Goal: Contribute content: Add original content to the website for others to see

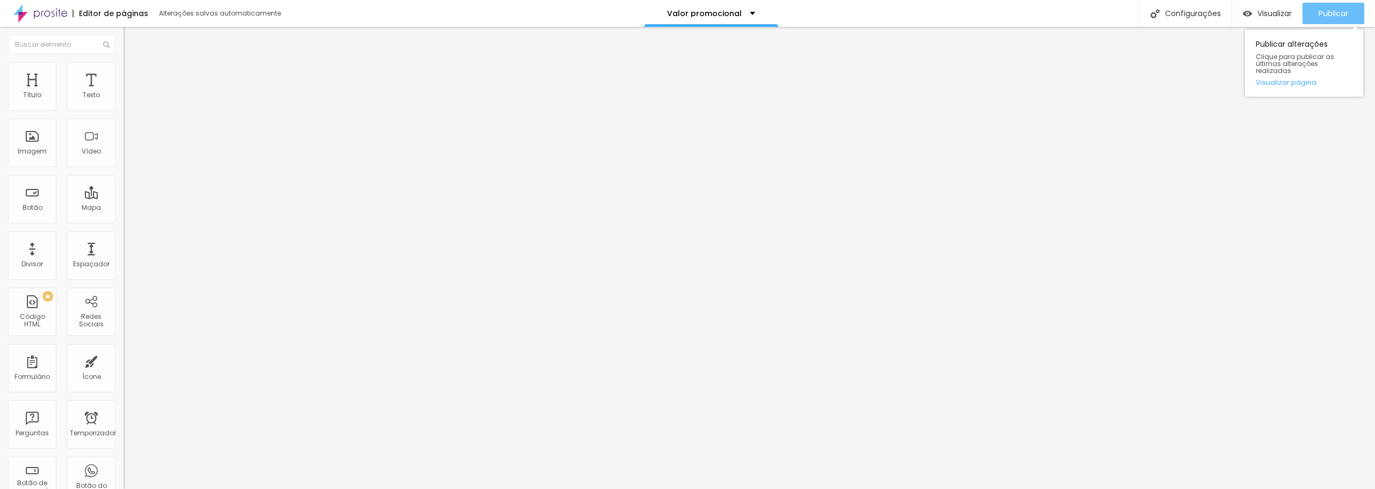
click at [1331, 14] on font "Publicar" at bounding box center [1334, 13] width 30 height 11
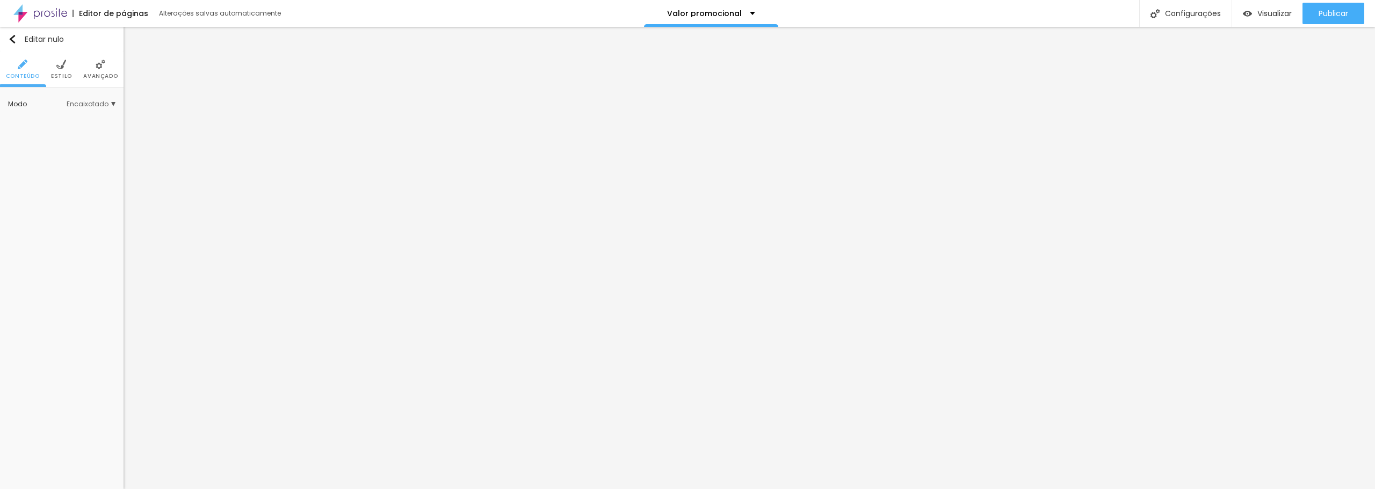
click at [57, 76] on font "Estilo" at bounding box center [61, 76] width 21 height 8
click at [69, 153] on font "Trocar imagem" at bounding box center [57, 152] width 52 height 9
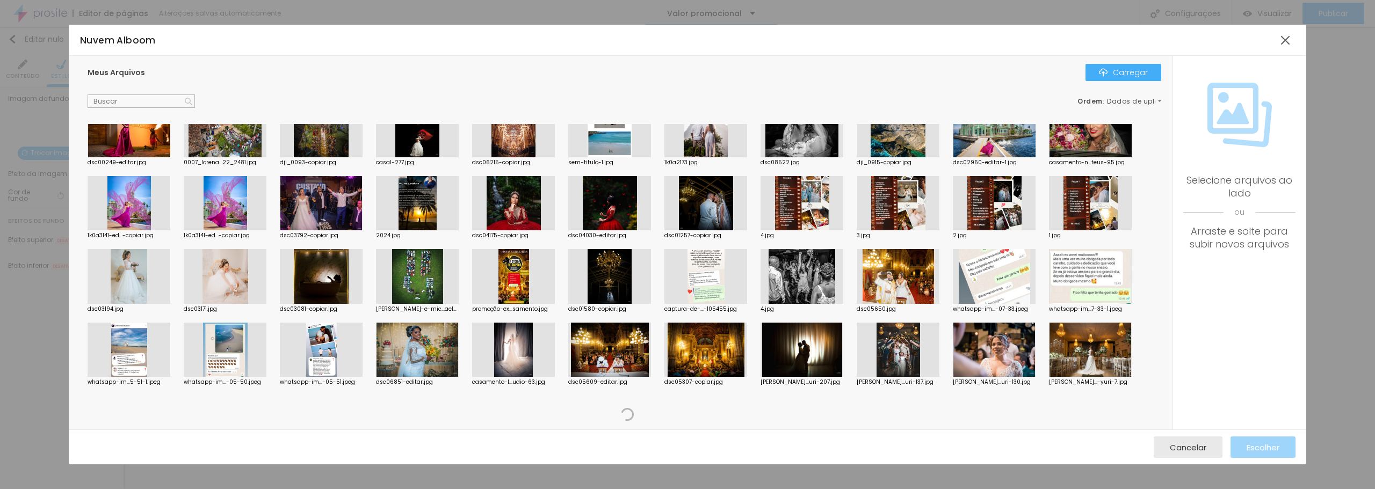
scroll to position [1498, 0]
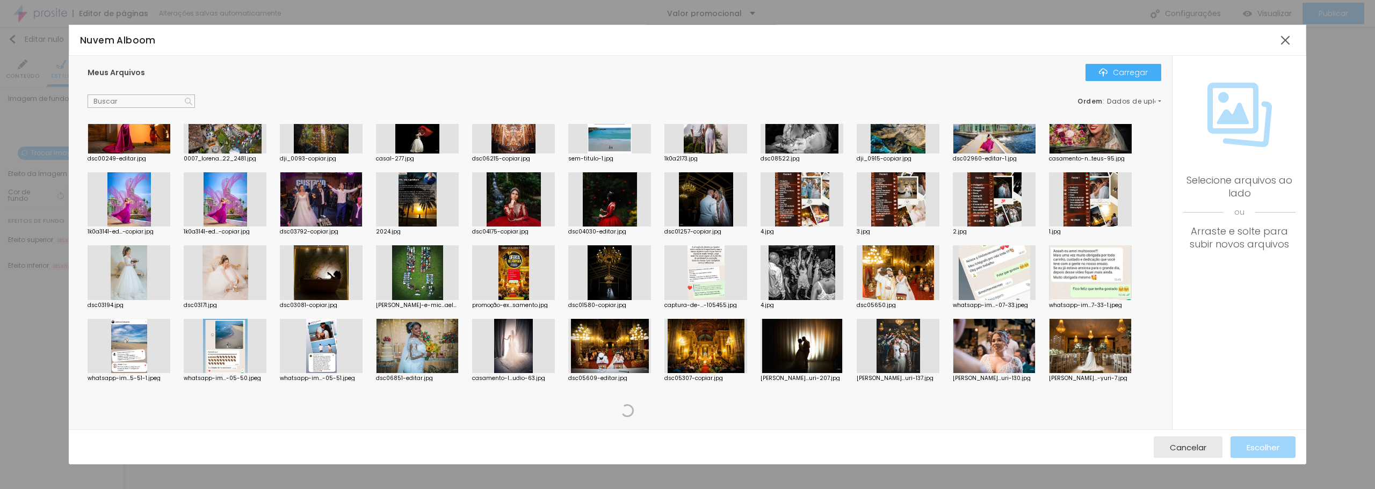
click at [716, 365] on div at bounding box center [705, 346] width 83 height 55
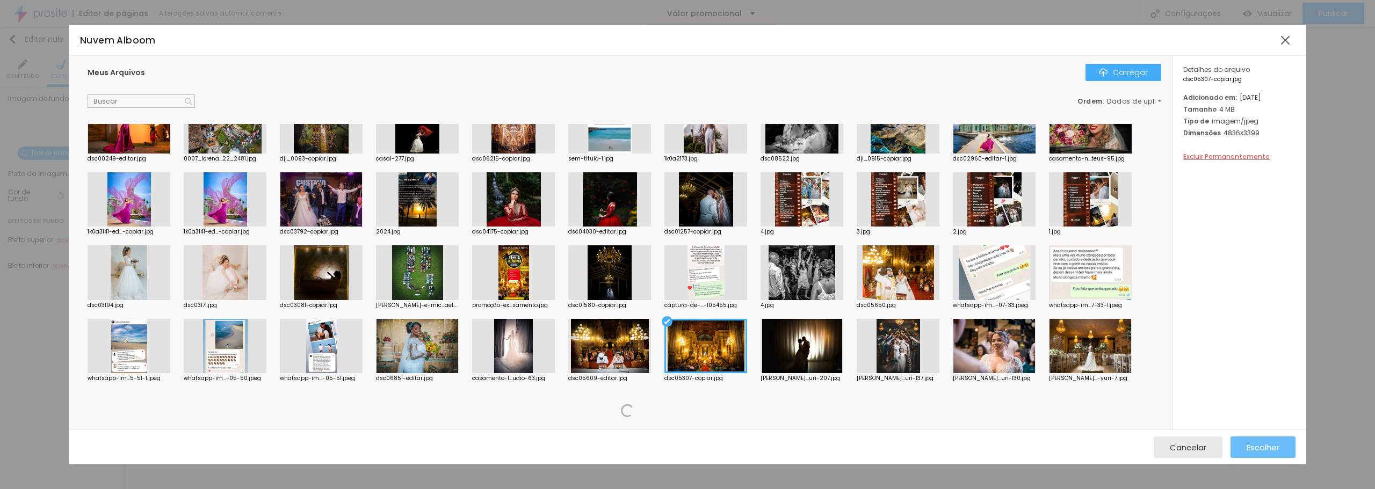
click at [1271, 450] on font "Escolher" at bounding box center [1263, 447] width 33 height 11
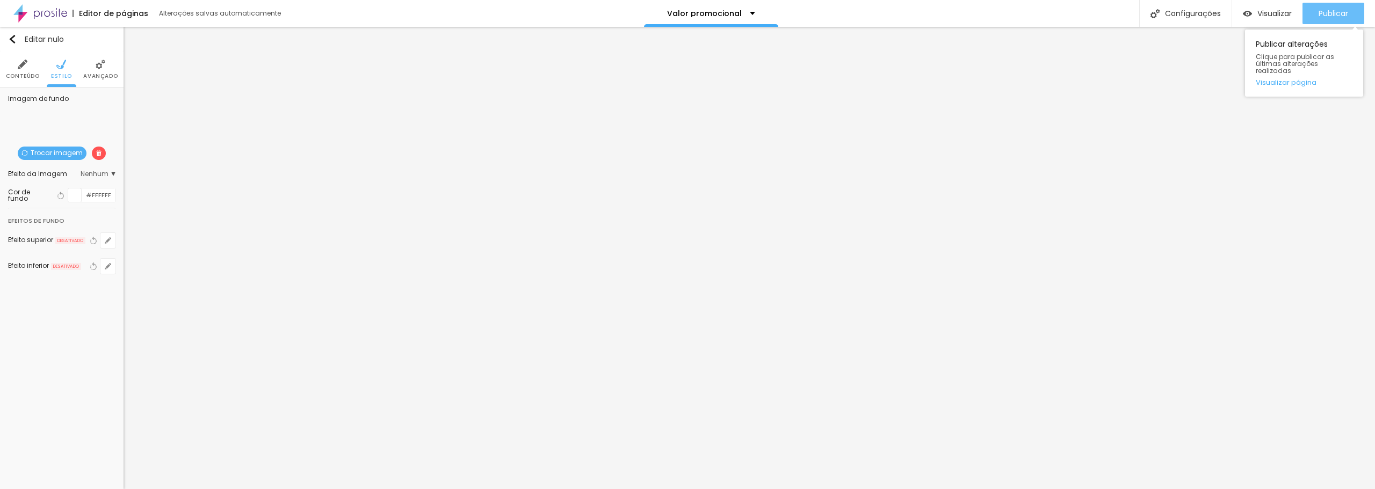
click at [1328, 11] on font "Publicar" at bounding box center [1334, 13] width 30 height 11
click at [1336, 3] on div "Publicar" at bounding box center [1334, 13] width 30 height 21
click at [1328, 16] on font "Publicar" at bounding box center [1334, 13] width 30 height 11
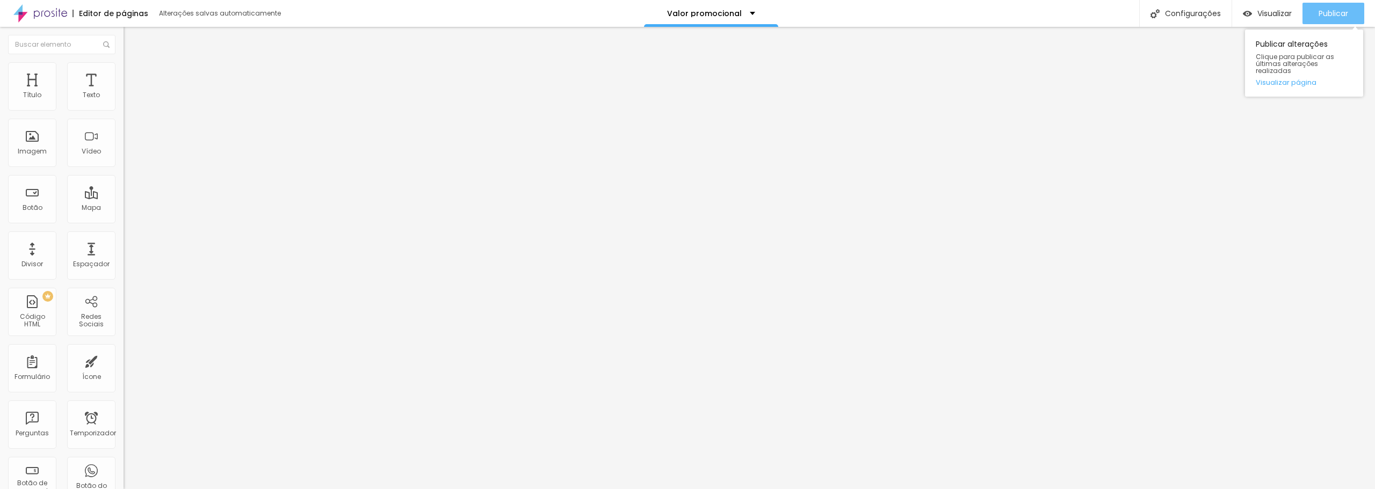
click at [1335, 10] on font "Publicar" at bounding box center [1334, 13] width 30 height 11
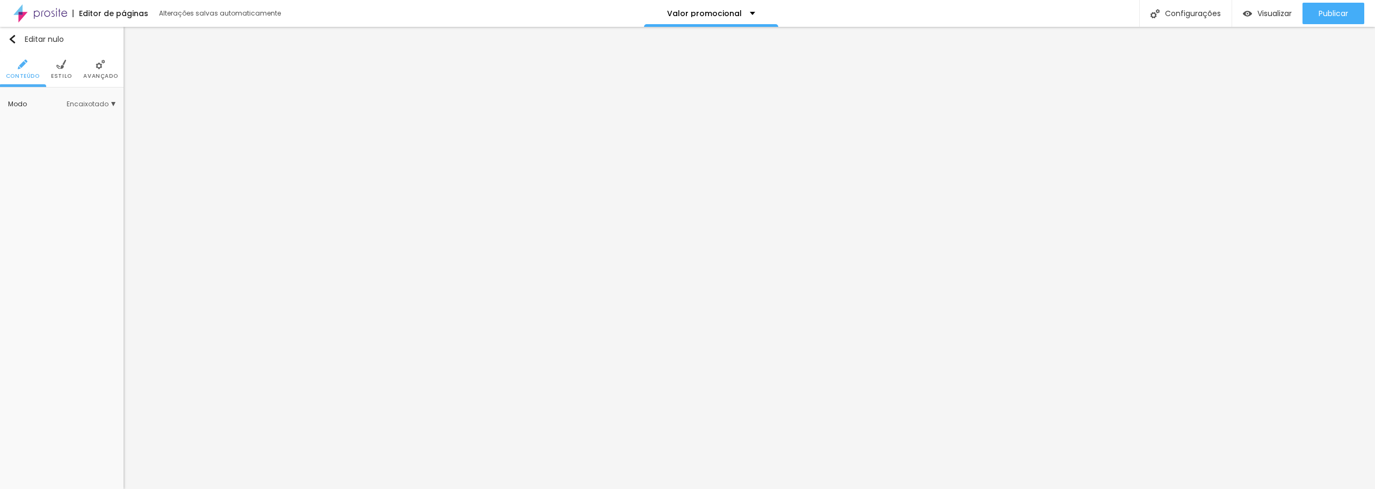
click at [63, 70] on li "Estilo" at bounding box center [61, 69] width 21 height 35
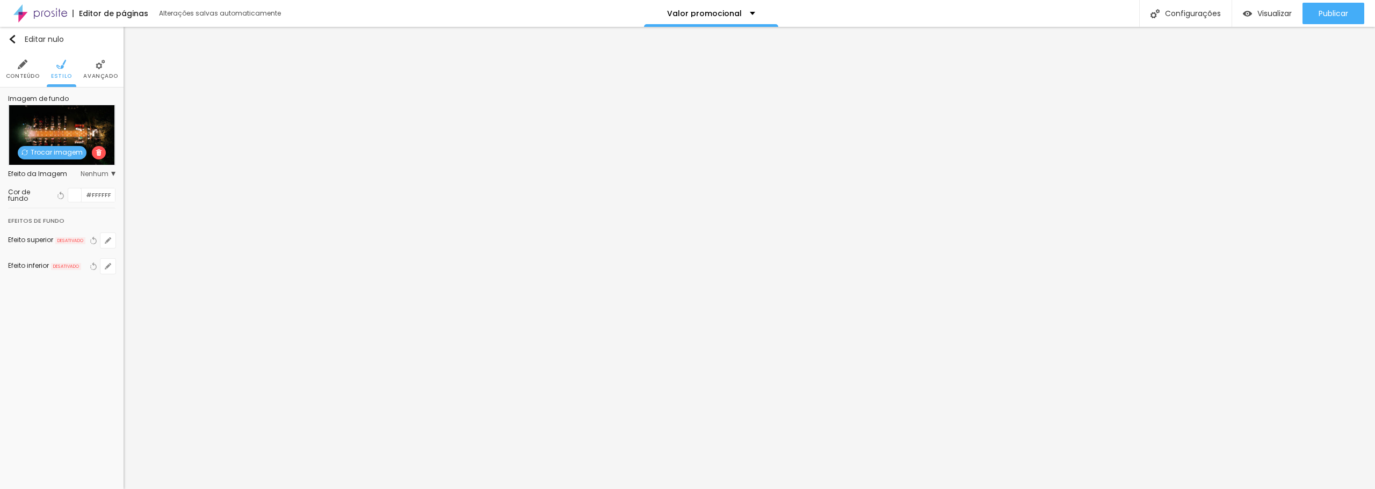
click at [71, 156] on font "Trocar imagem" at bounding box center [57, 152] width 52 height 9
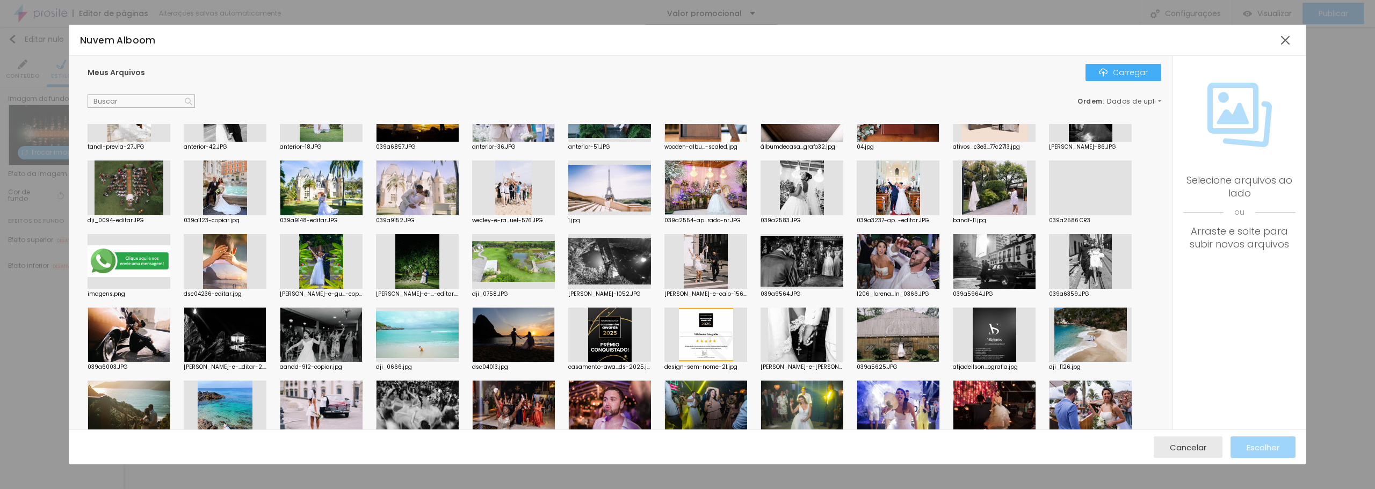
scroll to position [215, 0]
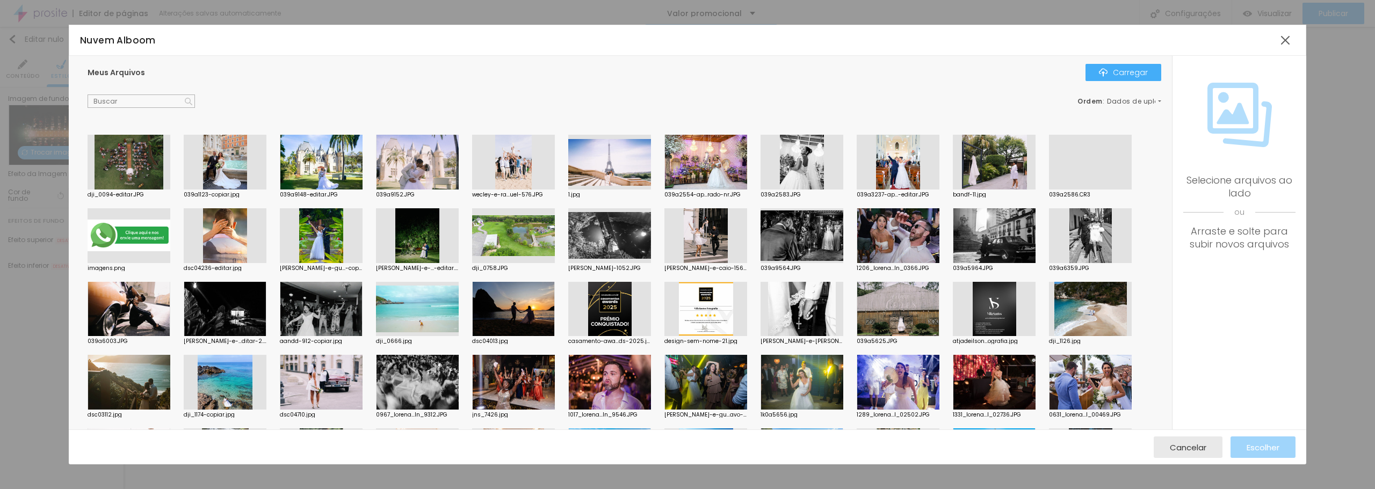
click at [604, 381] on div at bounding box center [609, 382] width 83 height 55
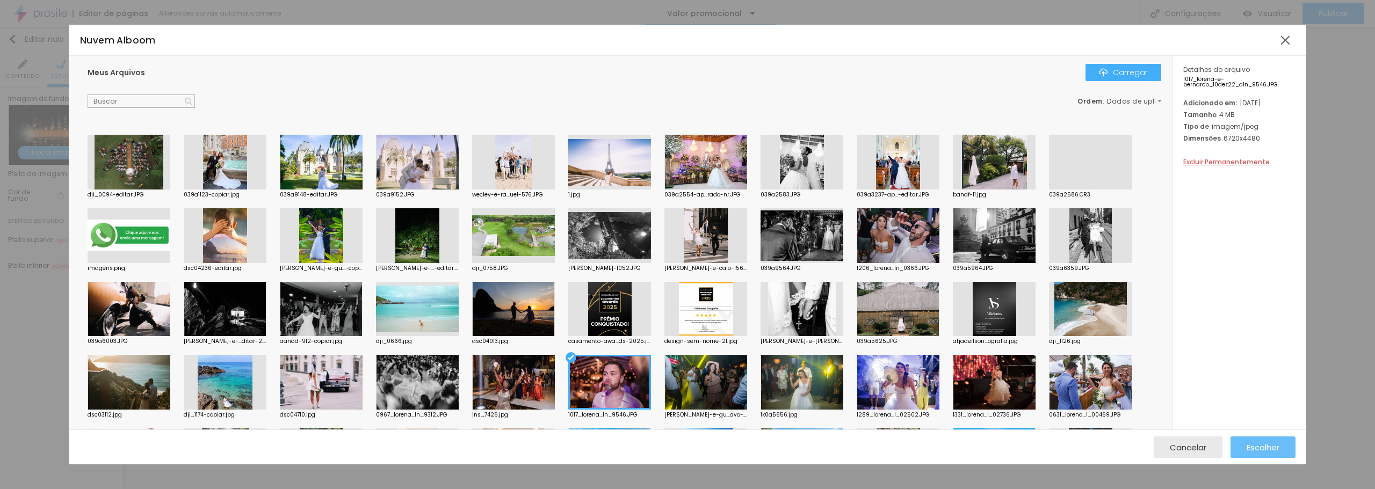
click at [1263, 446] on font "Escolher" at bounding box center [1263, 447] width 33 height 11
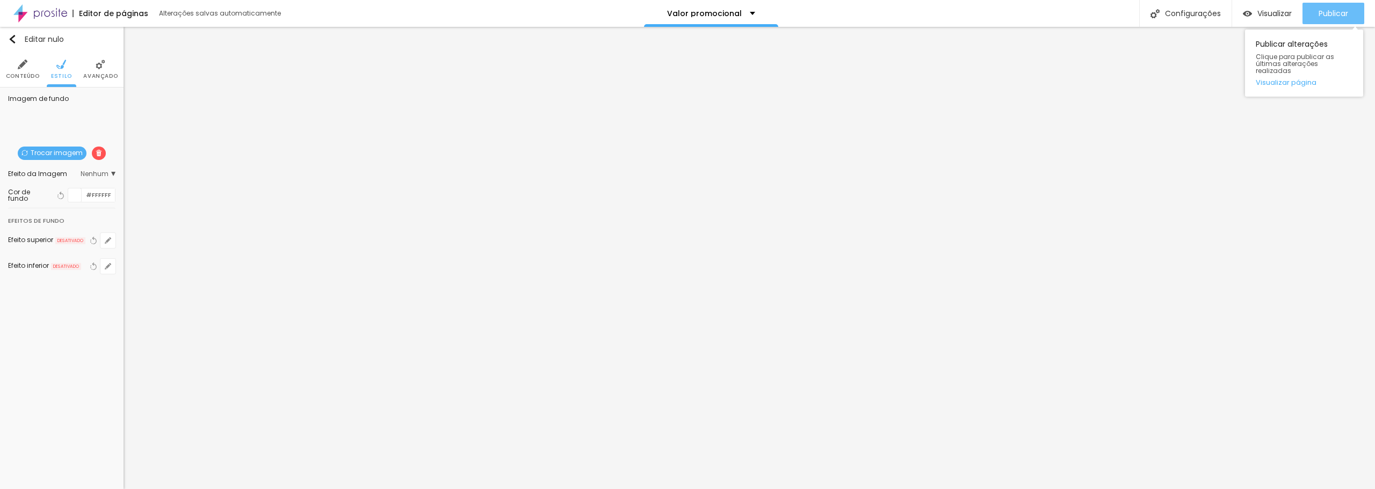
click at [1344, 15] on font "Publicar" at bounding box center [1334, 13] width 30 height 11
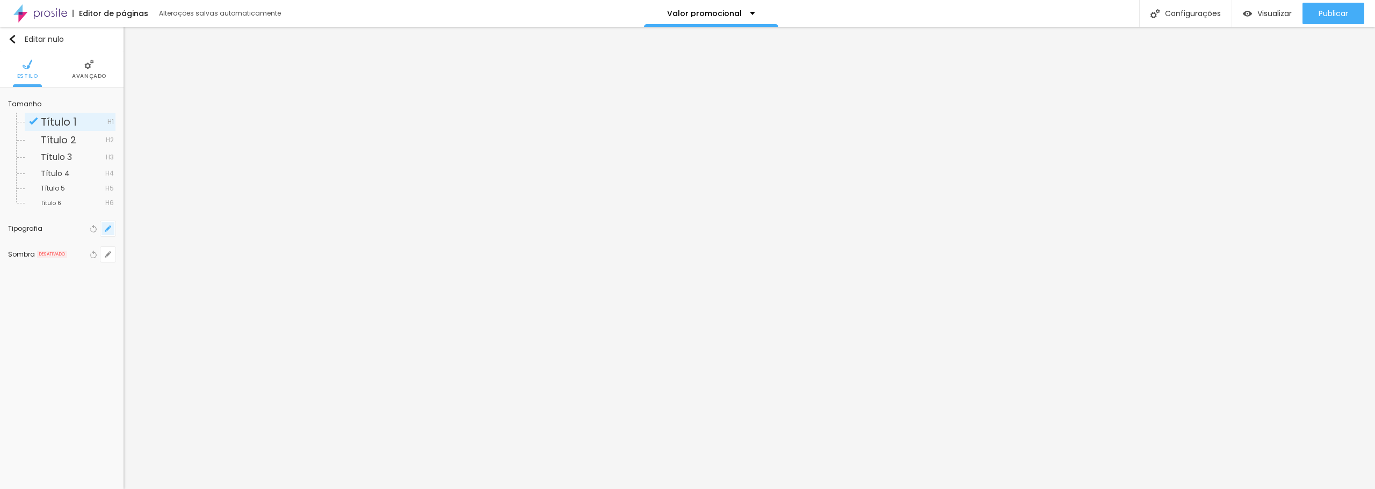
click at [106, 229] on icon "button" at bounding box center [108, 229] width 6 height 6
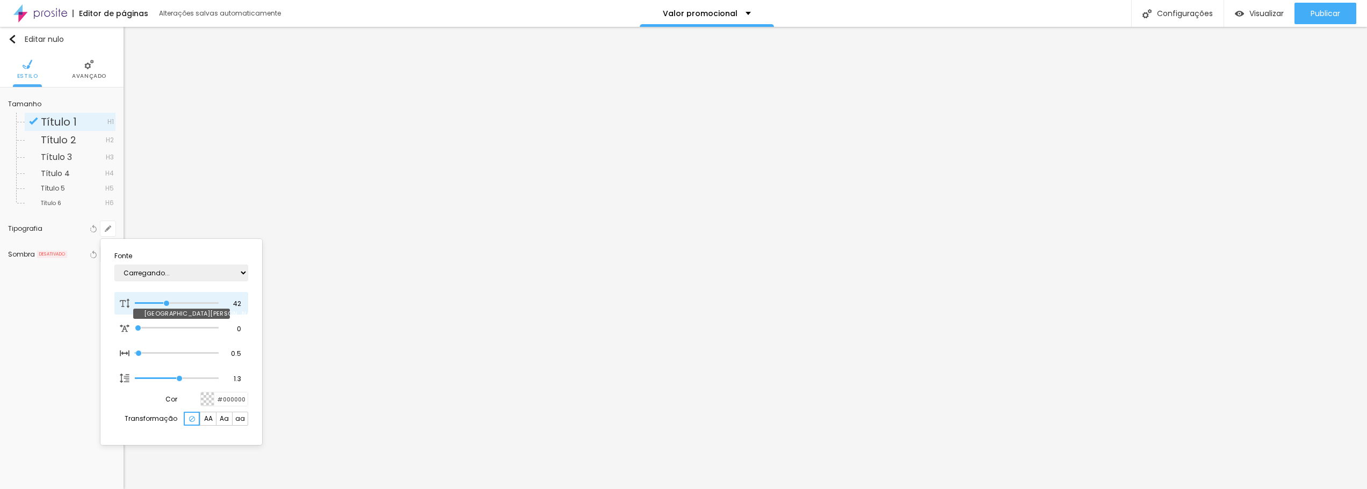
type input "1"
type input "38"
type input "1"
type input "29"
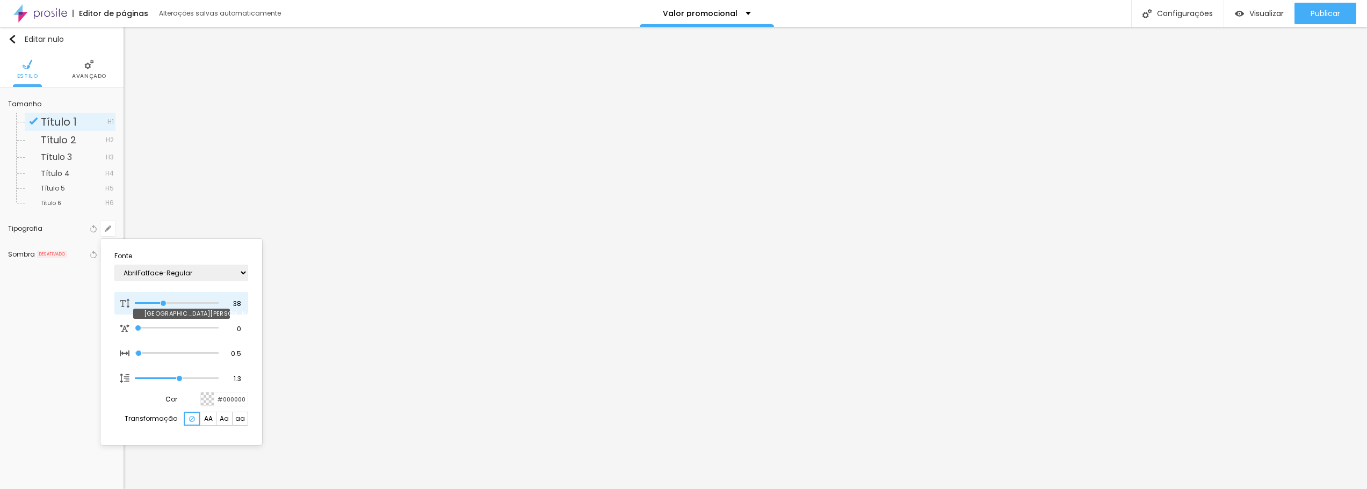
type input "29"
type input "1"
type input "28"
type input "1"
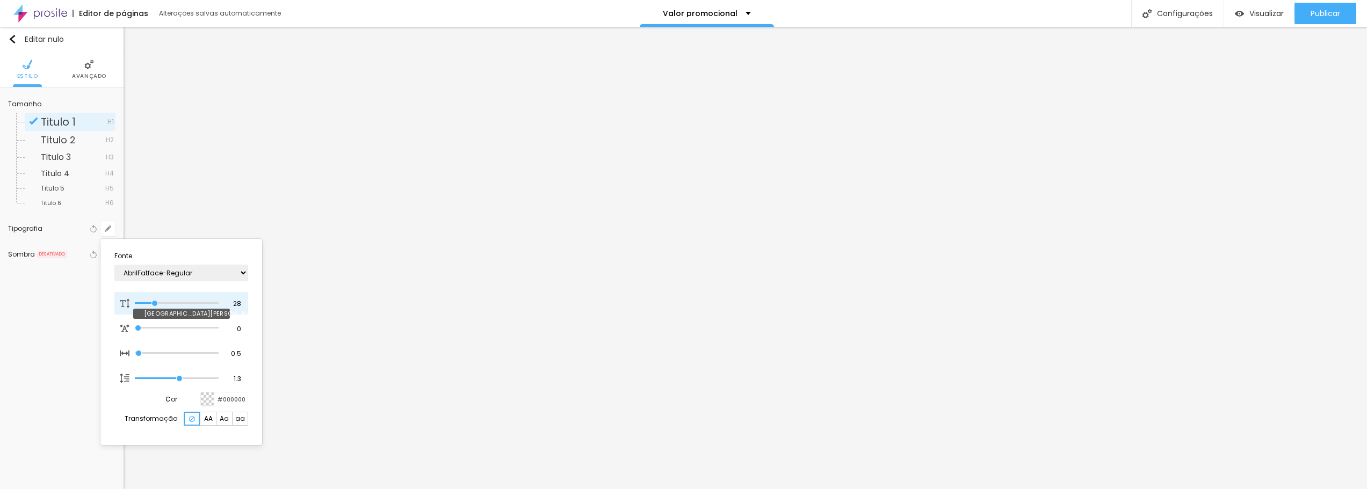
type input "27"
type input "1"
type input "26"
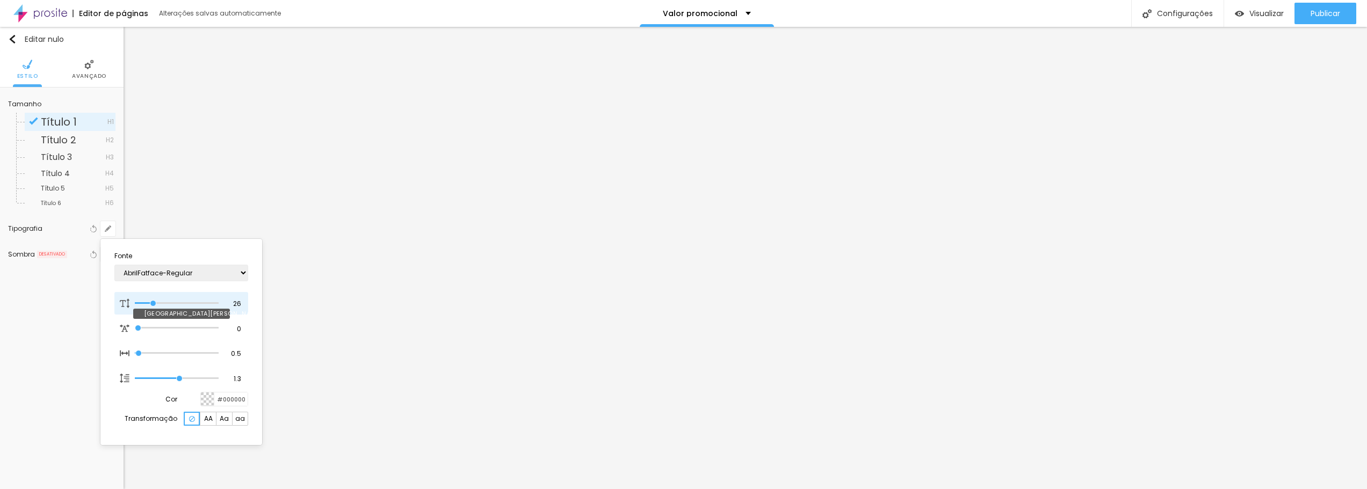
type input "1"
type input "27"
type input "1"
type input "28"
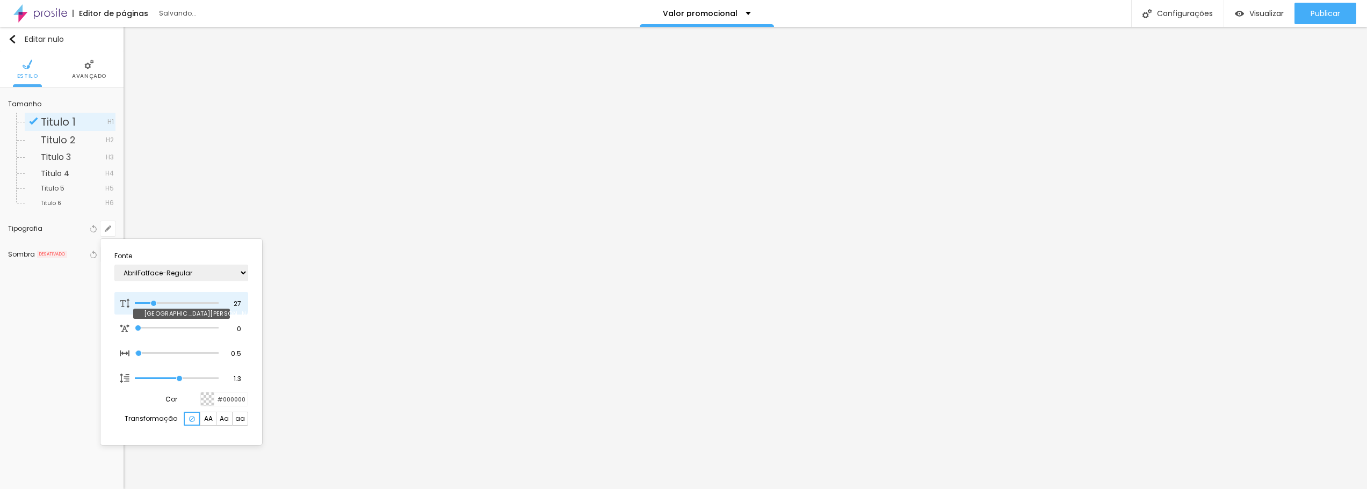
type input "28"
type input "1"
type input "29"
type input "1"
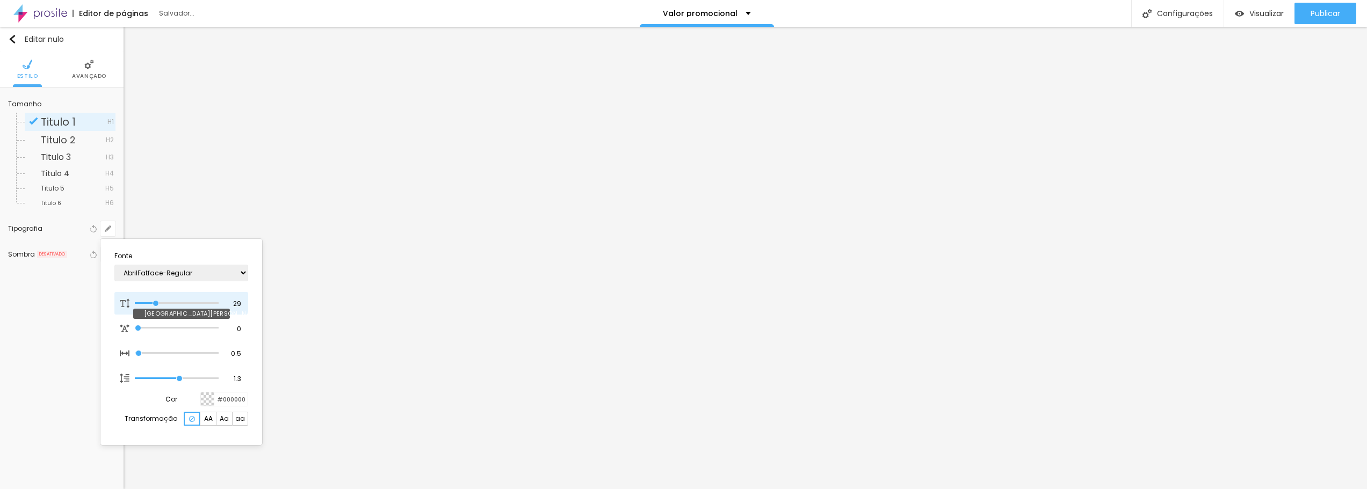
type input "30"
type input "1"
type input "31"
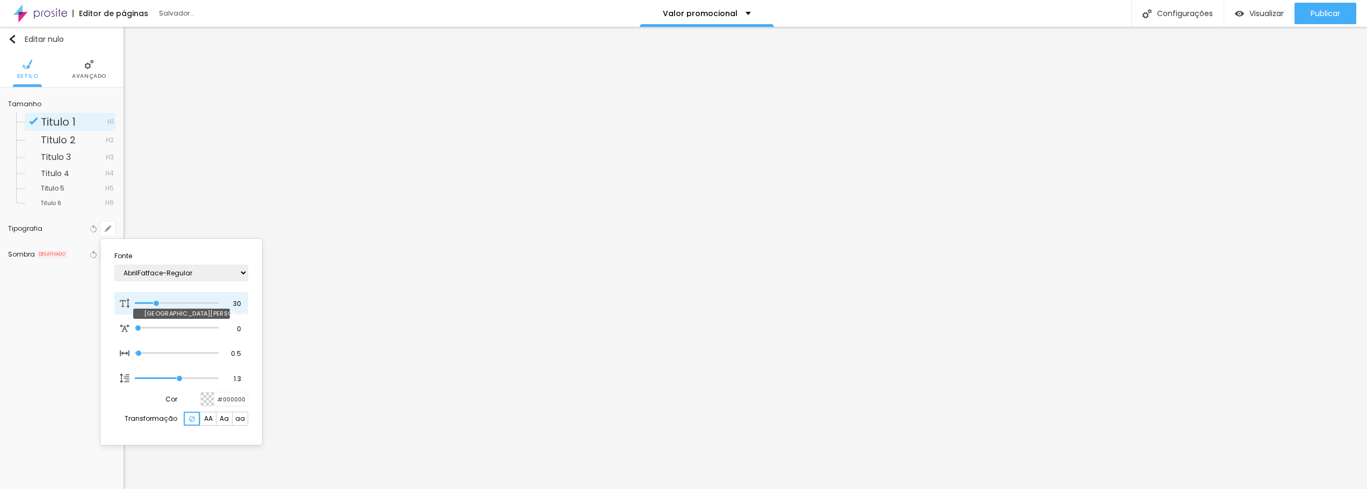
type input "1"
type input "32"
type input "1"
drag, startPoint x: 164, startPoint y: 304, endPoint x: 158, endPoint y: 304, distance: 5.9
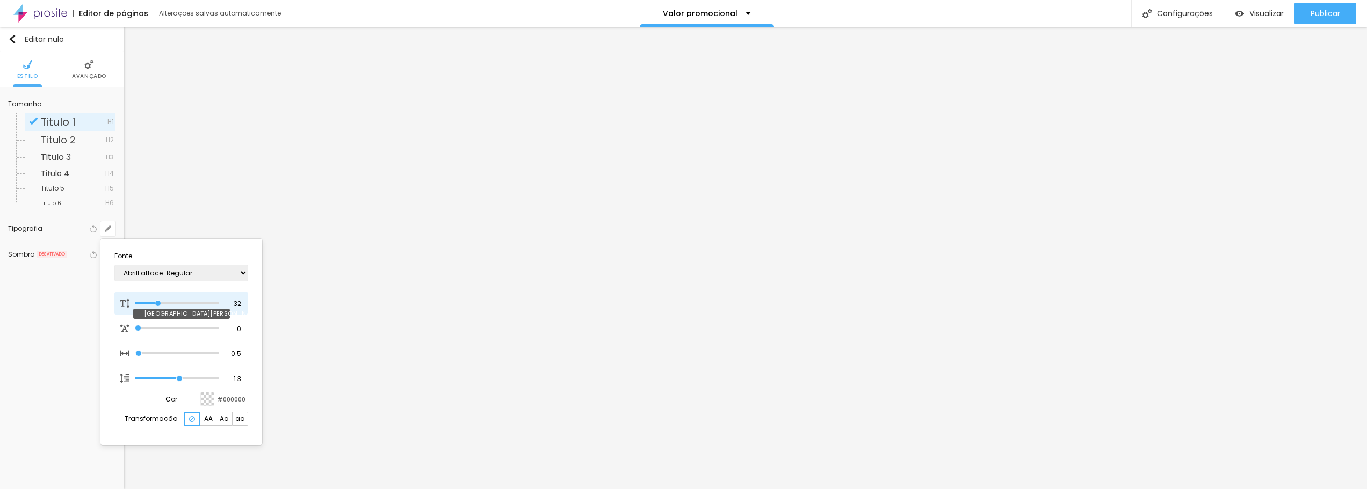
type input "32"
click at [158, 304] on input "range" at bounding box center [177, 303] width 84 height 5
click at [272, 320] on div at bounding box center [683, 244] width 1367 height 489
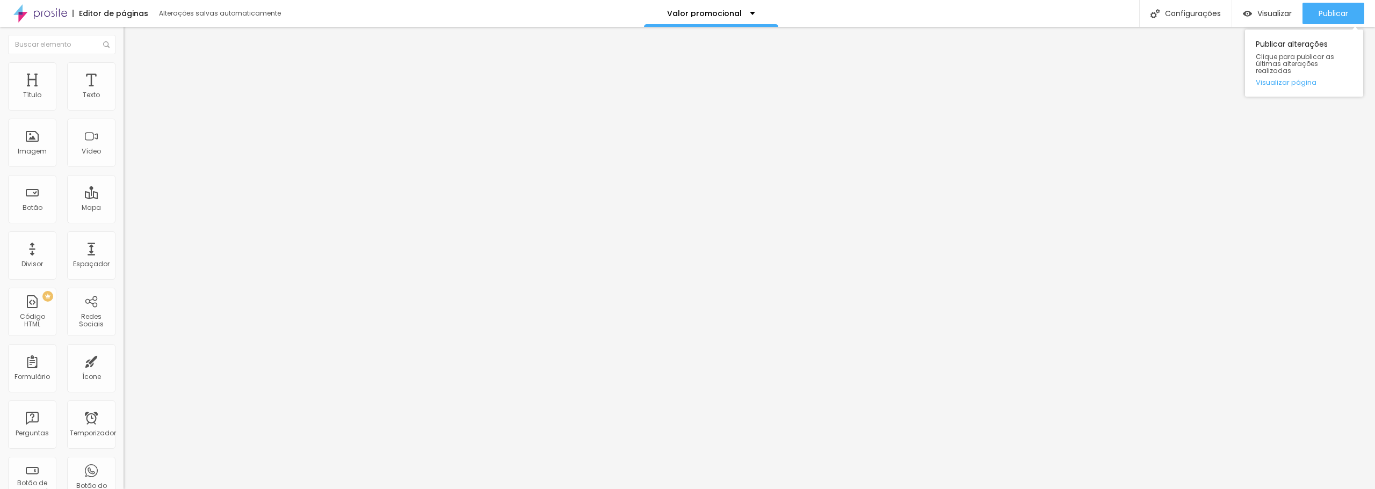
drag, startPoint x: 1336, startPoint y: 1, endPoint x: 1331, endPoint y: 3, distance: 5.8
click at [1336, 1] on div "Publicar Publicar alterações Clique para publicar as últimas alterações realiza…" at bounding box center [1333, 13] width 62 height 27
click at [1326, 11] on font "Publicar" at bounding box center [1334, 13] width 30 height 11
click at [1345, 12] on font "Publicar" at bounding box center [1334, 13] width 30 height 11
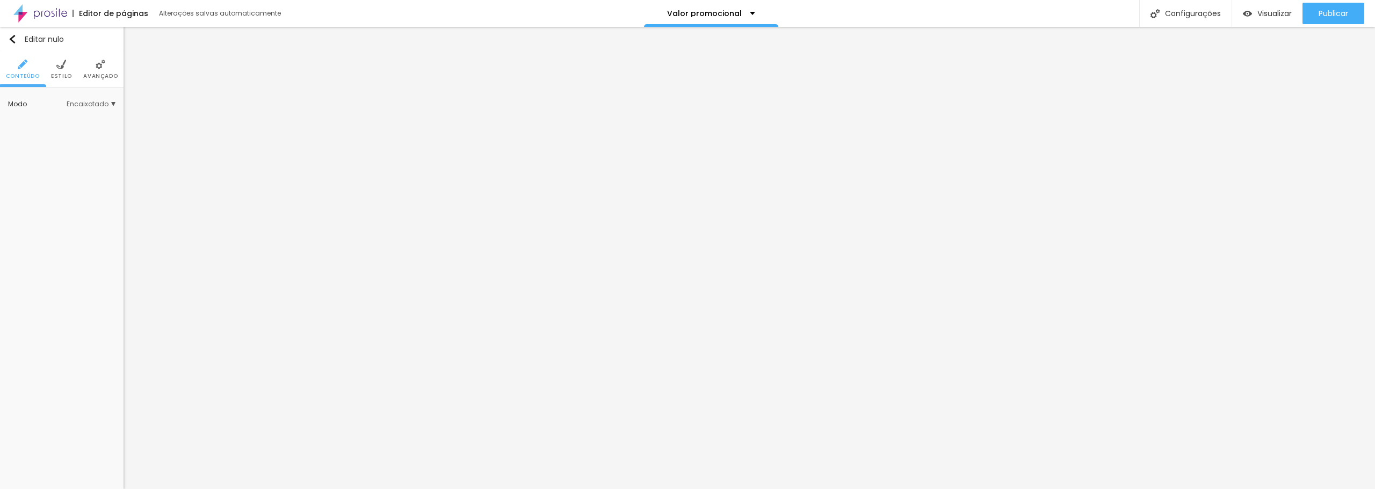
click at [65, 67] on img at bounding box center [61, 65] width 10 height 10
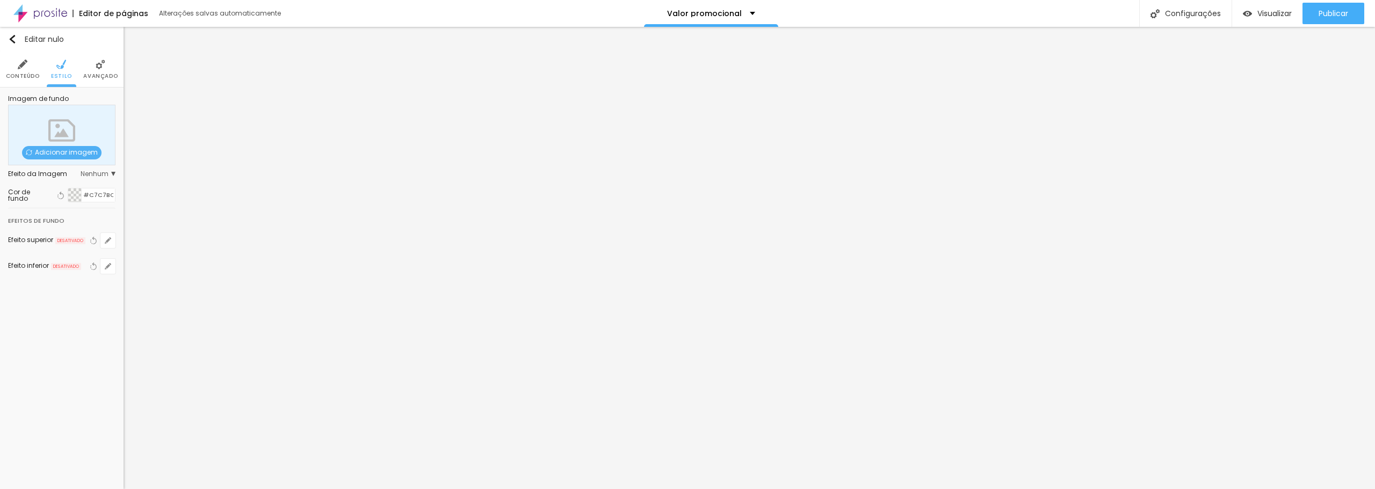
click at [64, 154] on font "Adicionar imagem" at bounding box center [66, 152] width 63 height 9
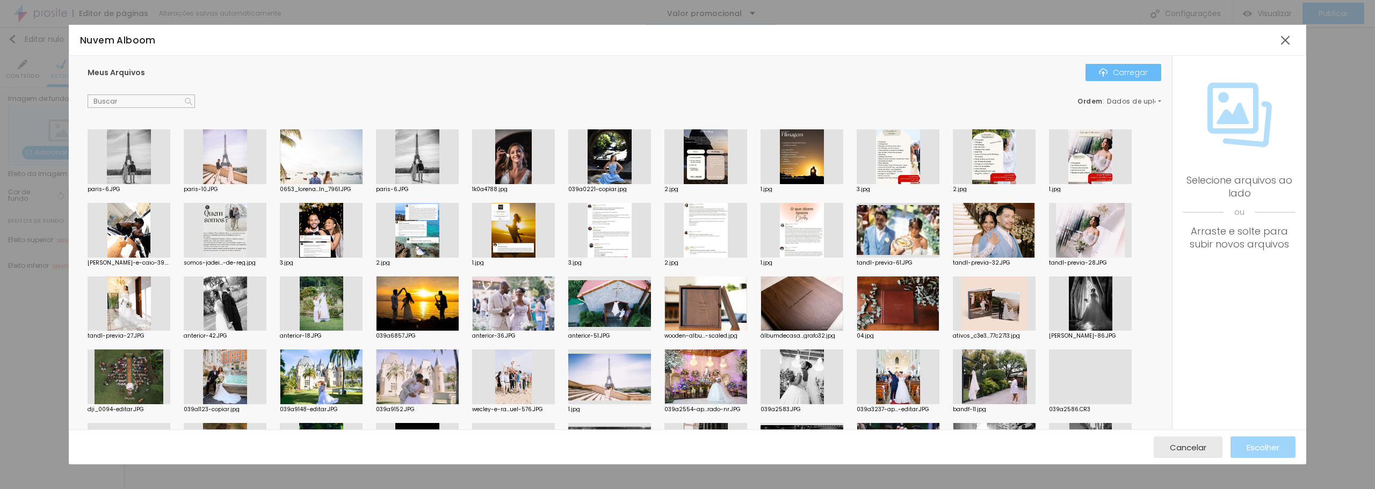
click at [1128, 73] on font "Carregar" at bounding box center [1130, 72] width 35 height 11
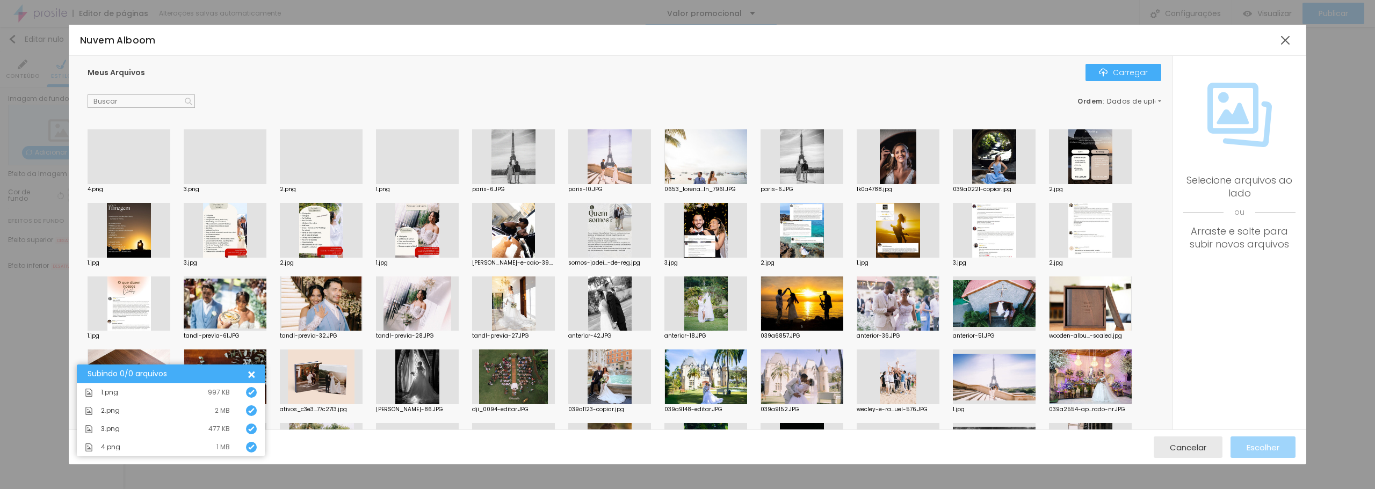
click at [308, 184] on div at bounding box center [321, 184] width 83 height 0
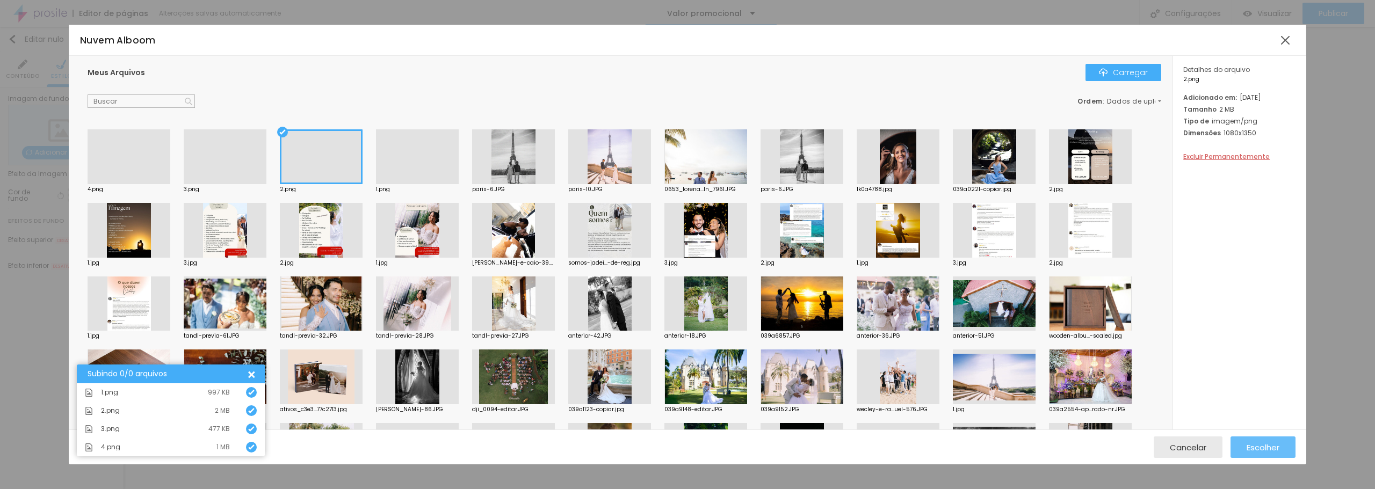
click at [1265, 450] on font "Escolher" at bounding box center [1263, 447] width 33 height 11
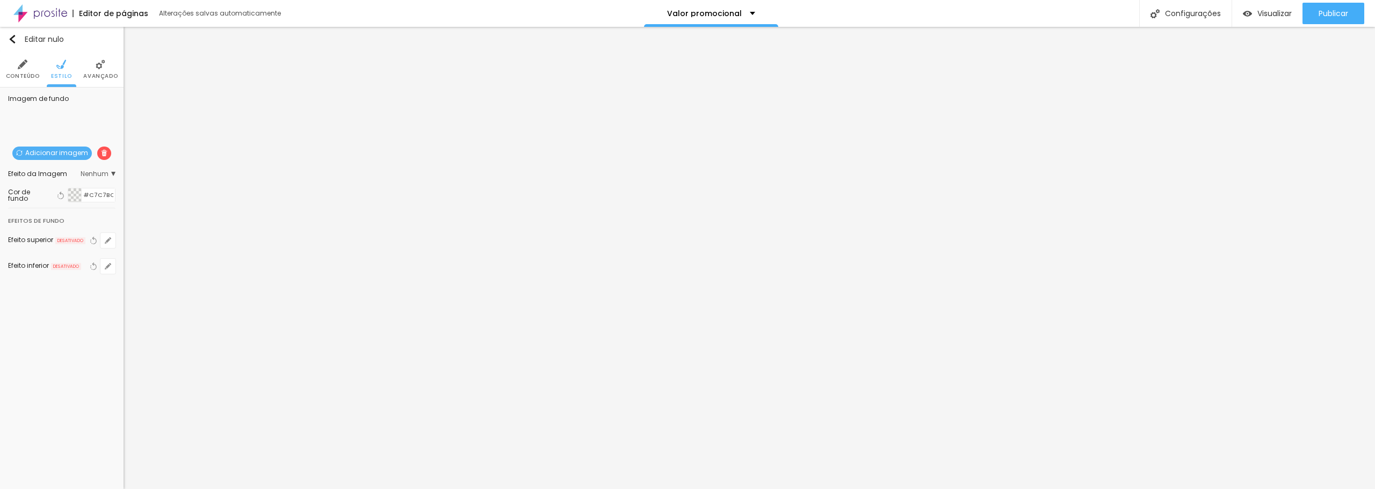
click at [103, 153] on img at bounding box center [104, 153] width 6 height 6
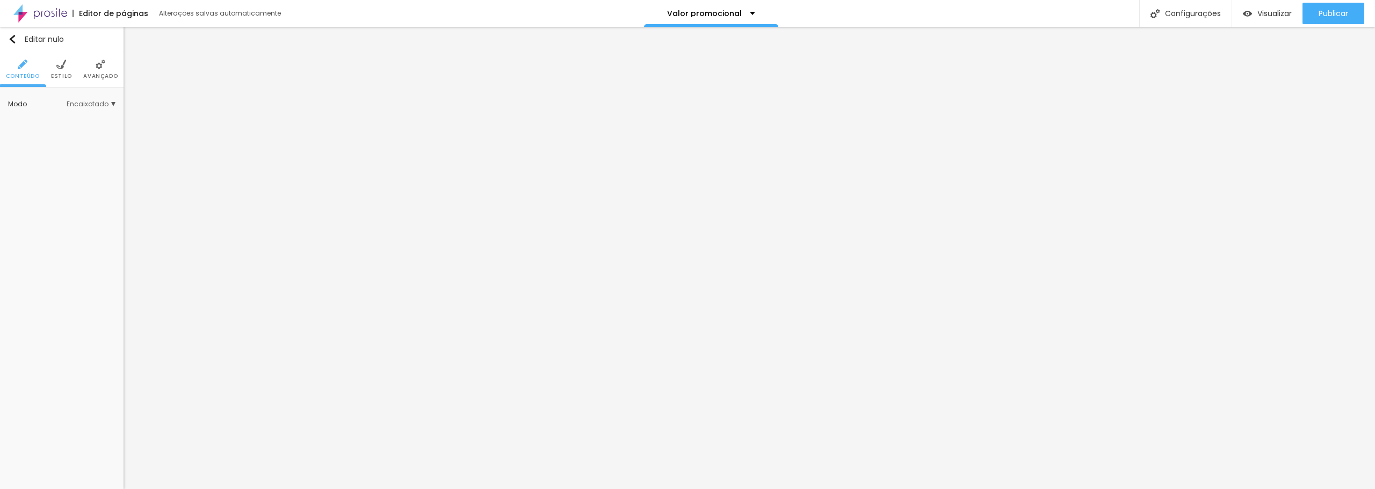
click at [65, 76] on font "Estilo" at bounding box center [61, 76] width 21 height 8
click at [64, 153] on font "Trocar imagem" at bounding box center [57, 152] width 52 height 9
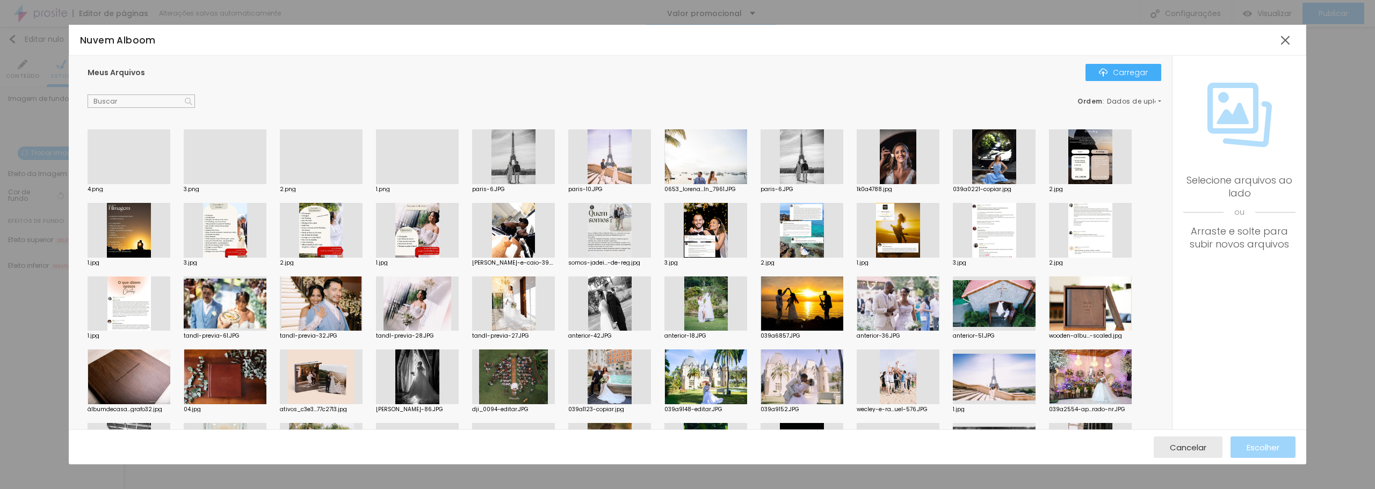
click at [134, 184] on div at bounding box center [129, 184] width 83 height 0
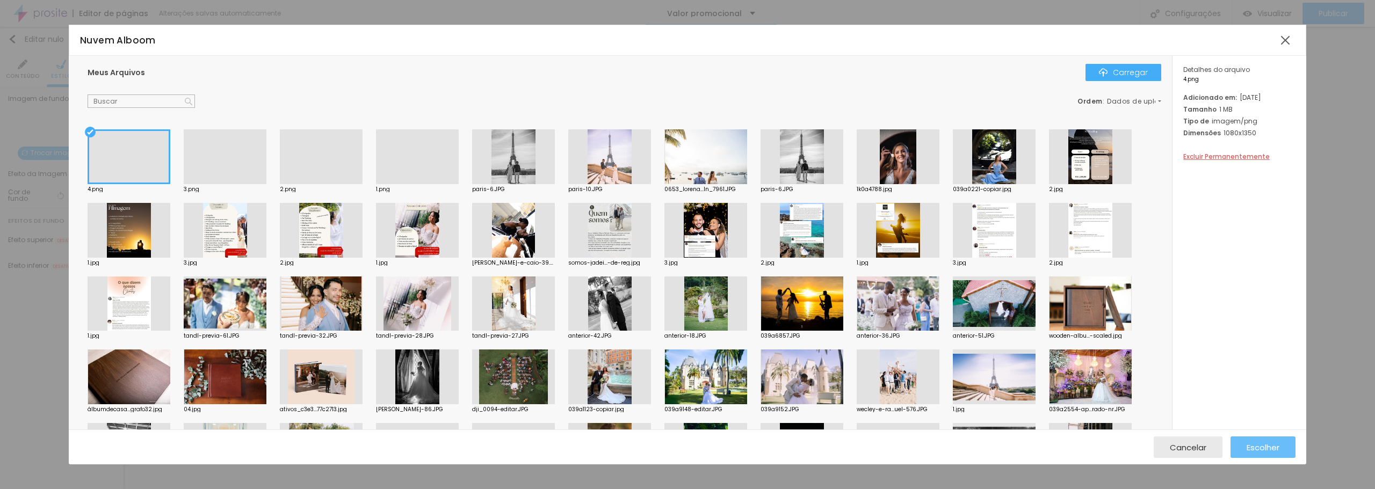
click at [1275, 437] on div "Escolher" at bounding box center [1263, 447] width 33 height 21
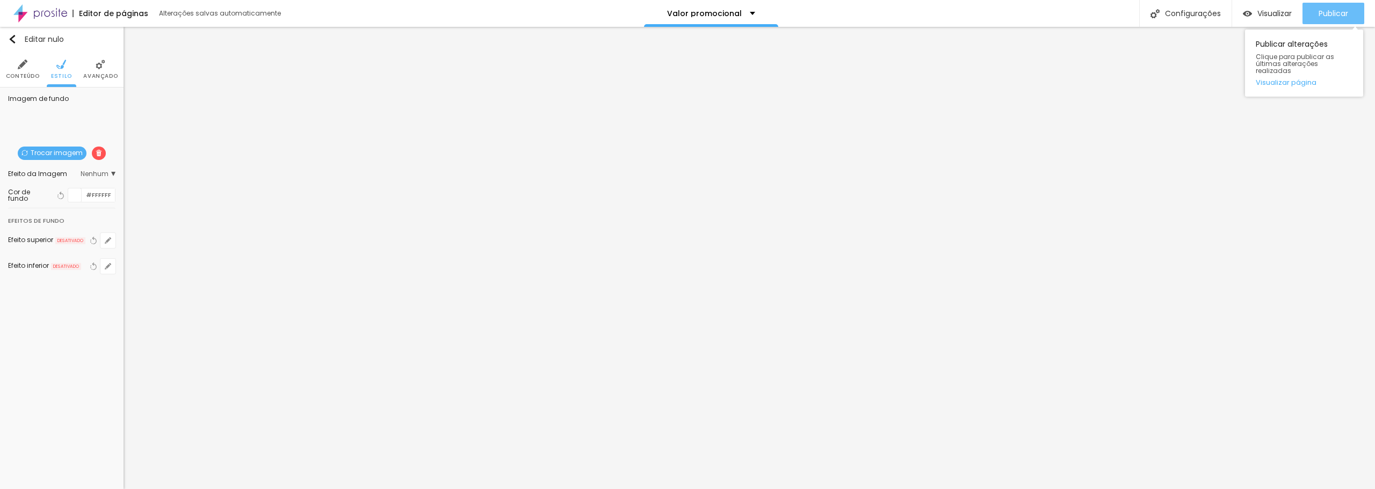
click at [1342, 14] on font "Publicar" at bounding box center [1334, 13] width 30 height 11
click at [96, 155] on img at bounding box center [99, 153] width 6 height 6
click at [1337, 7] on div "Publicar" at bounding box center [1334, 13] width 30 height 21
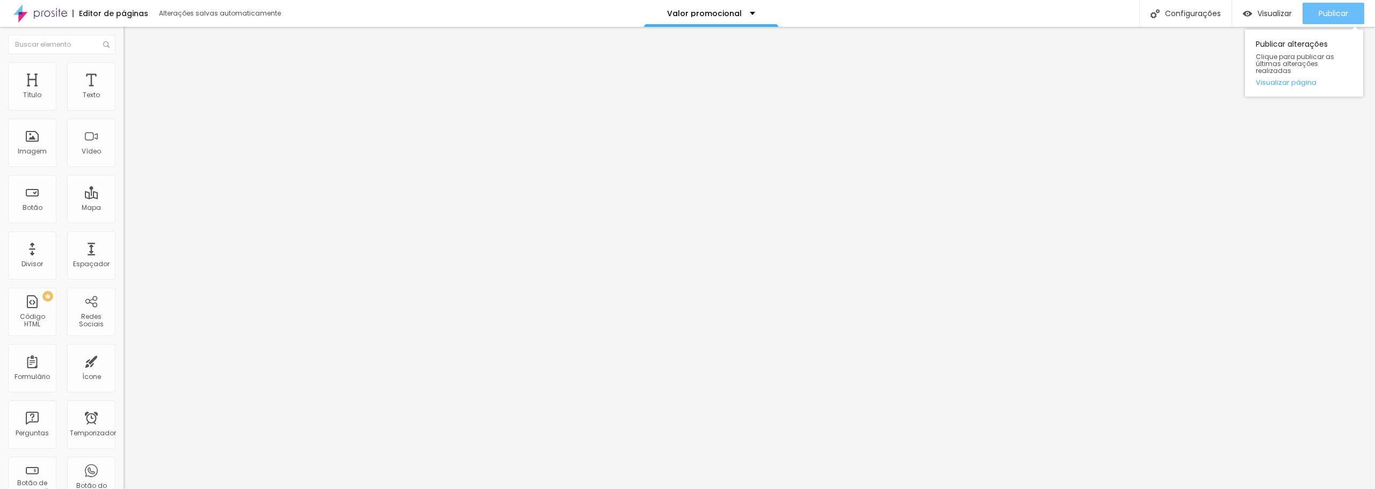
click at [1351, 15] on button "Publicar" at bounding box center [1333, 13] width 62 height 21
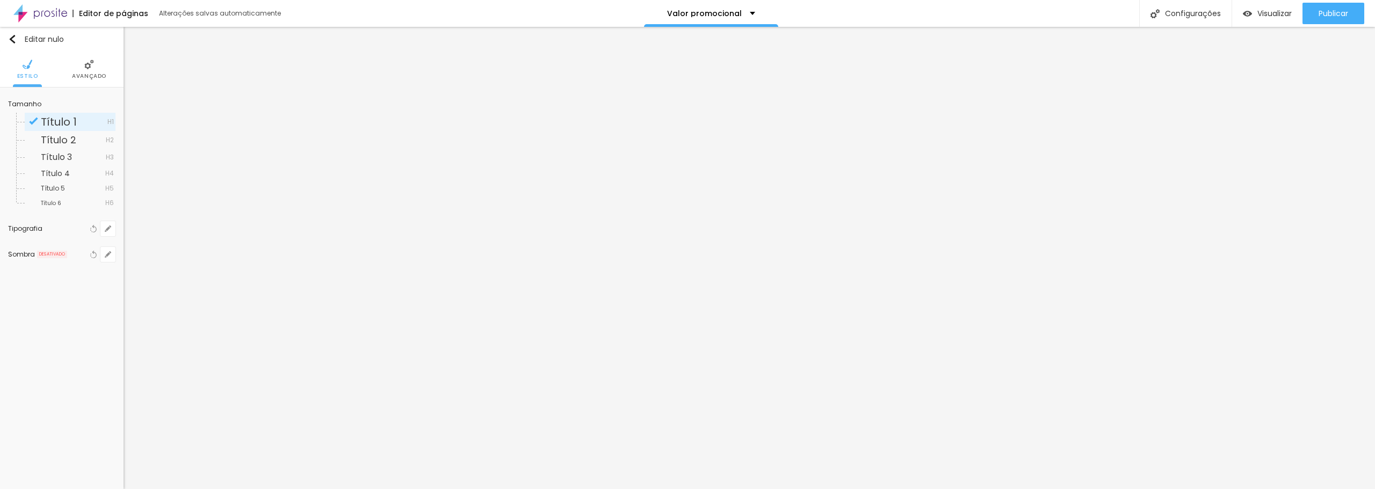
click at [81, 67] on li "Avançado" at bounding box center [89, 69] width 34 height 35
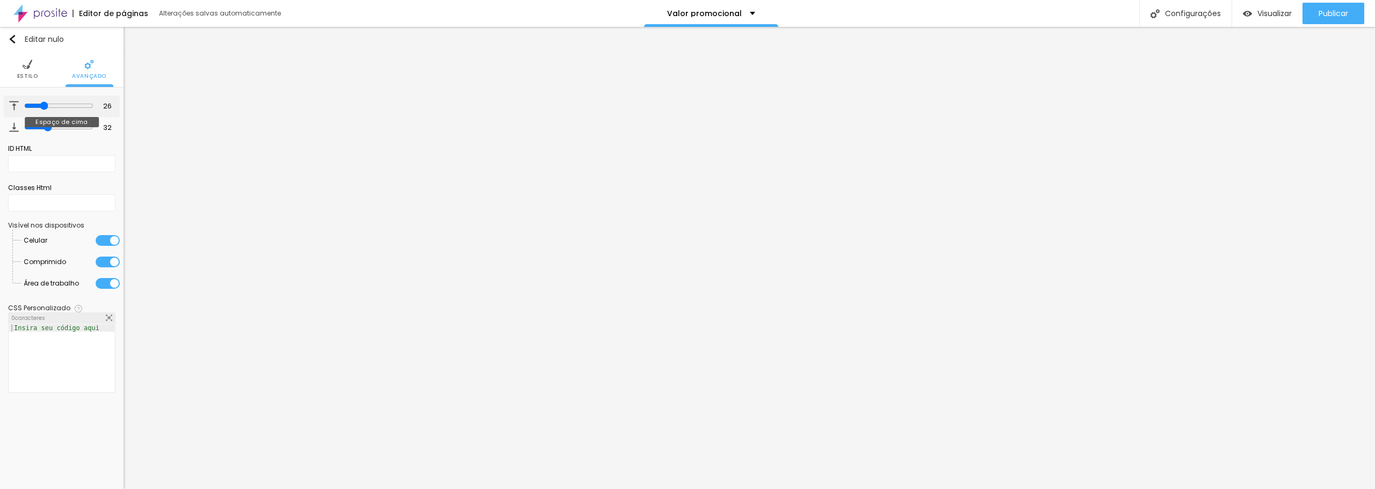
type input "24"
type input "20"
type input "17"
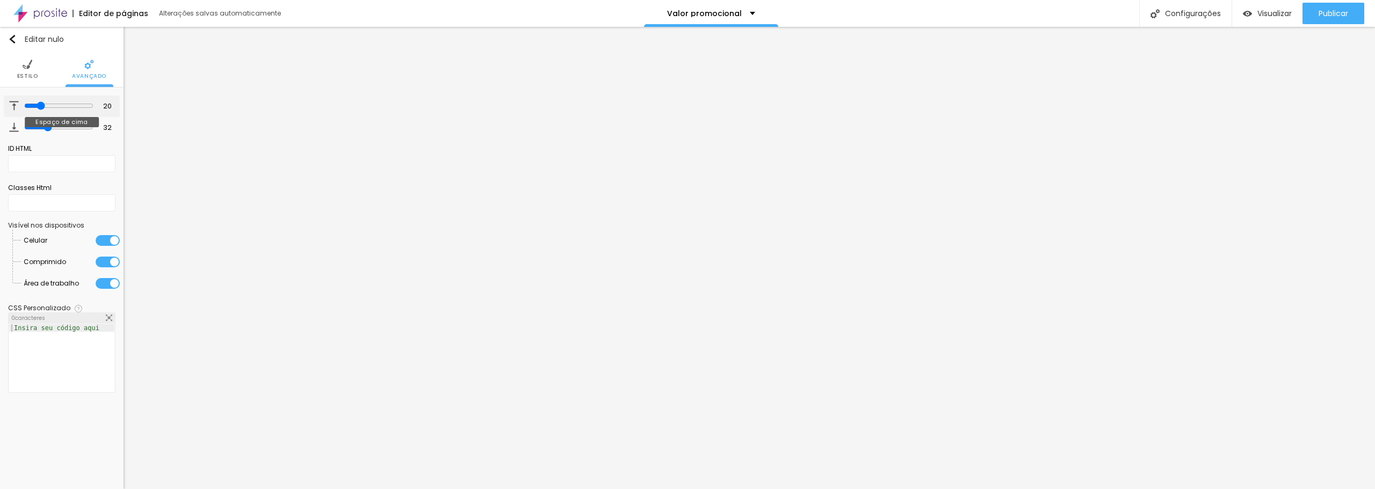
type input "17"
type input "16"
type input "14"
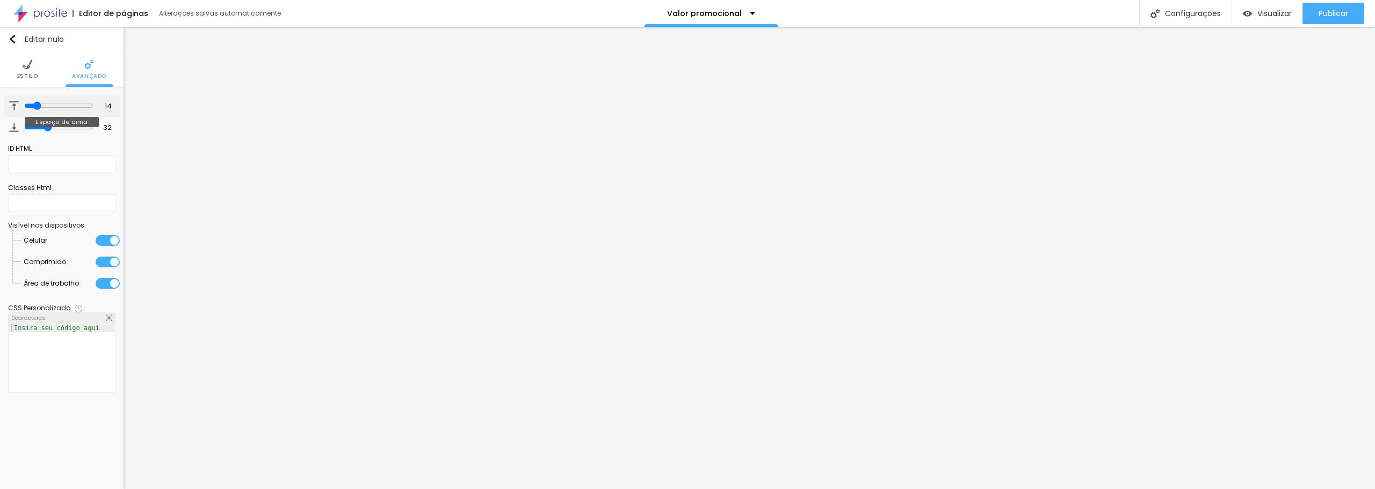
type input "13"
type input "11"
type input "7"
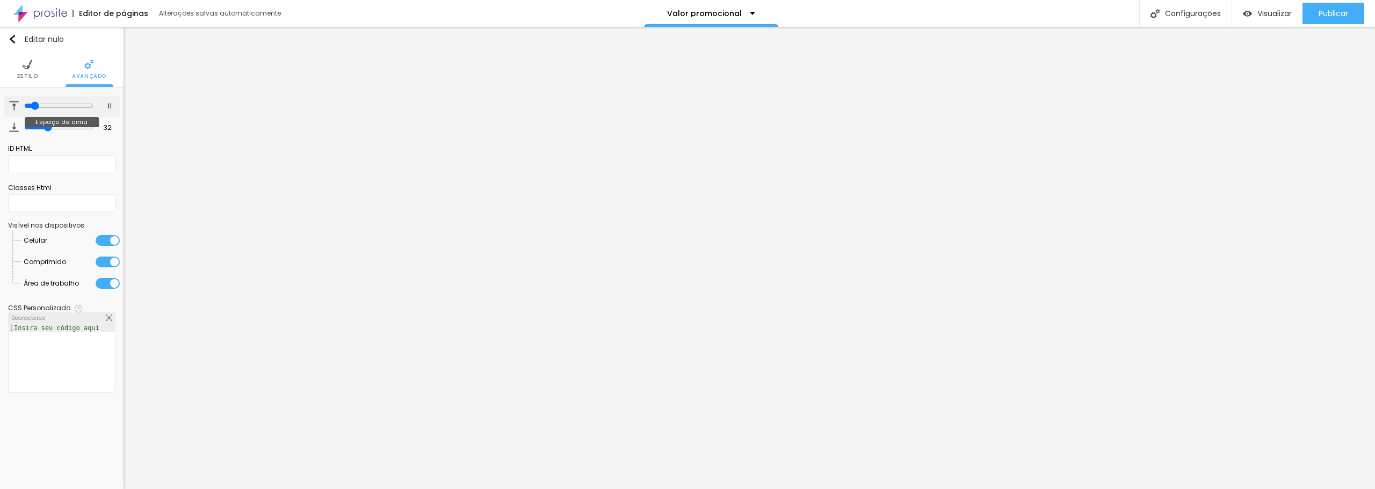
type input "7"
type input "6"
type input "4"
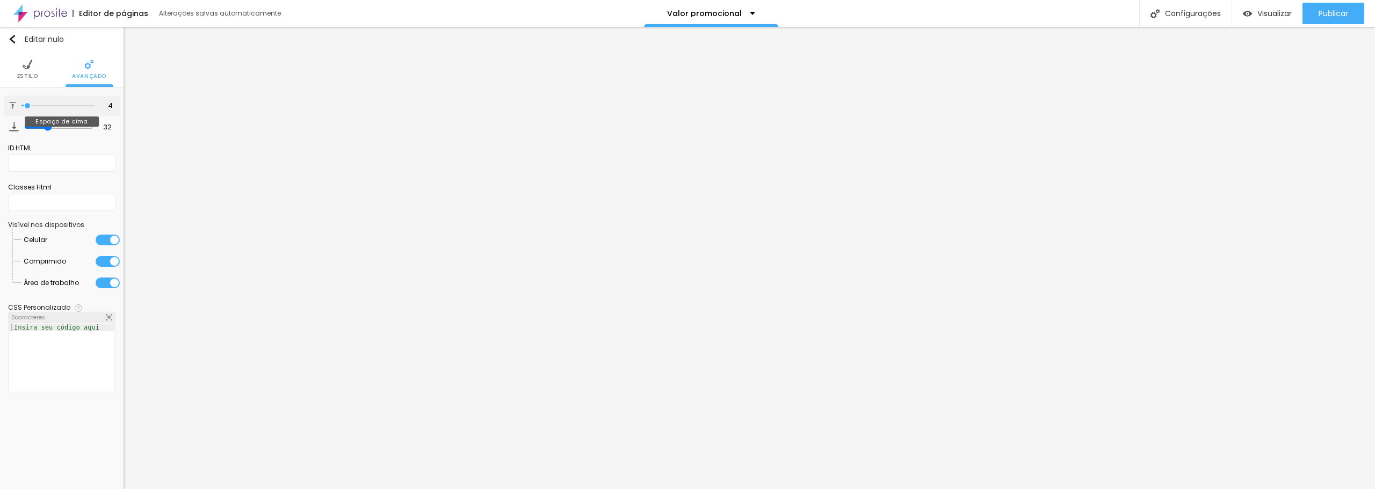
type input "0"
drag, startPoint x: 42, startPoint y: 106, endPoint x: 3, endPoint y: 106, distance: 38.7
type input "0"
click at [21, 106] on input "range" at bounding box center [57, 105] width 73 height 5
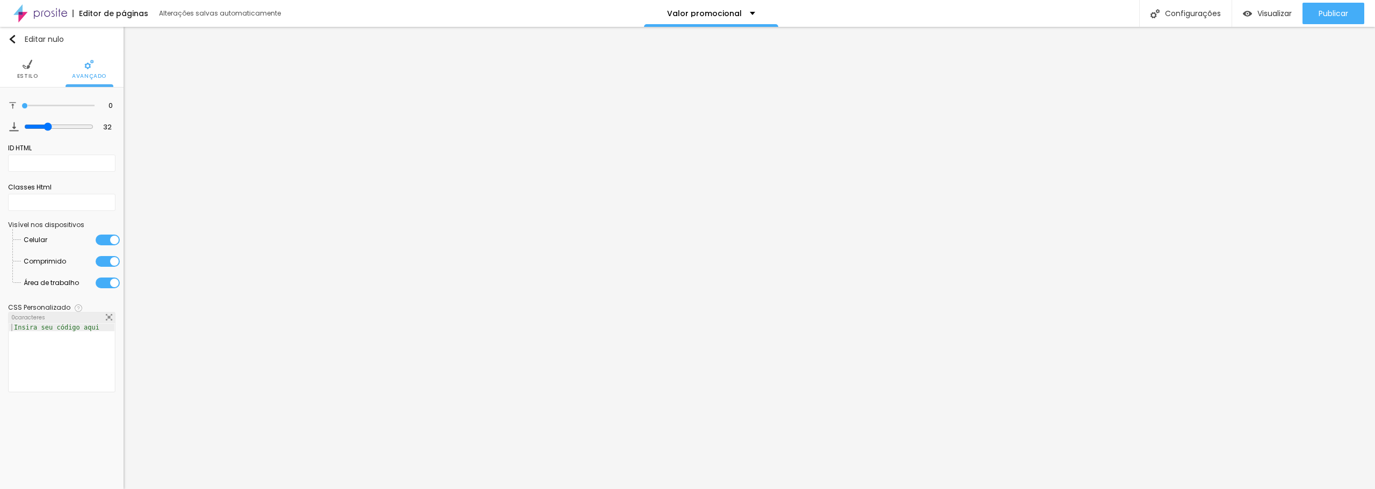
click at [32, 58] on li "Estilo" at bounding box center [27, 69] width 21 height 35
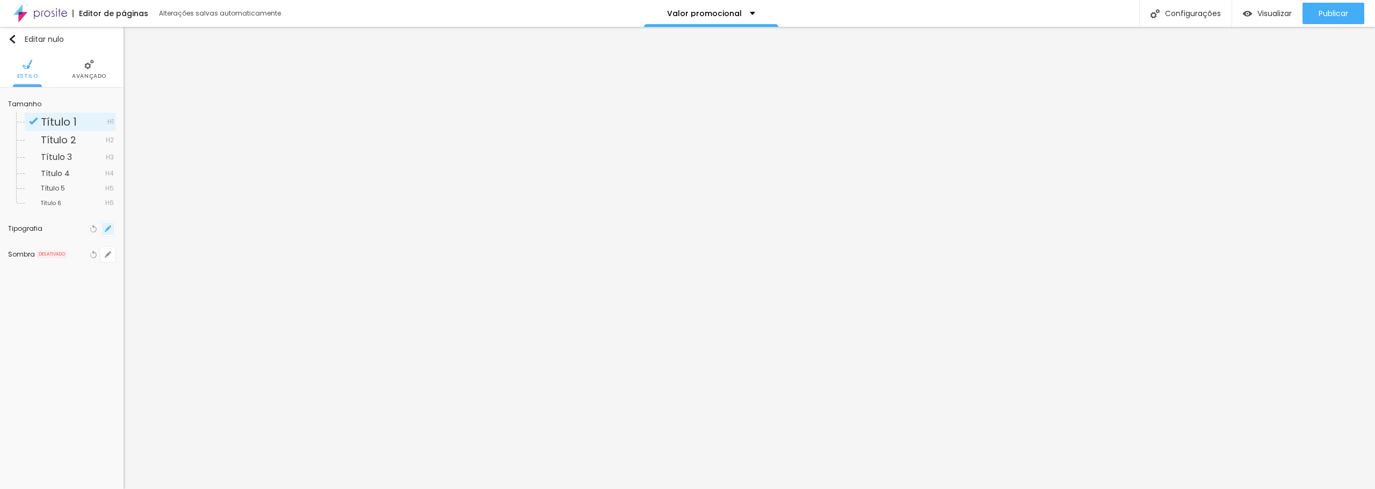
click at [108, 230] on icon "button" at bounding box center [108, 229] width 4 height 4
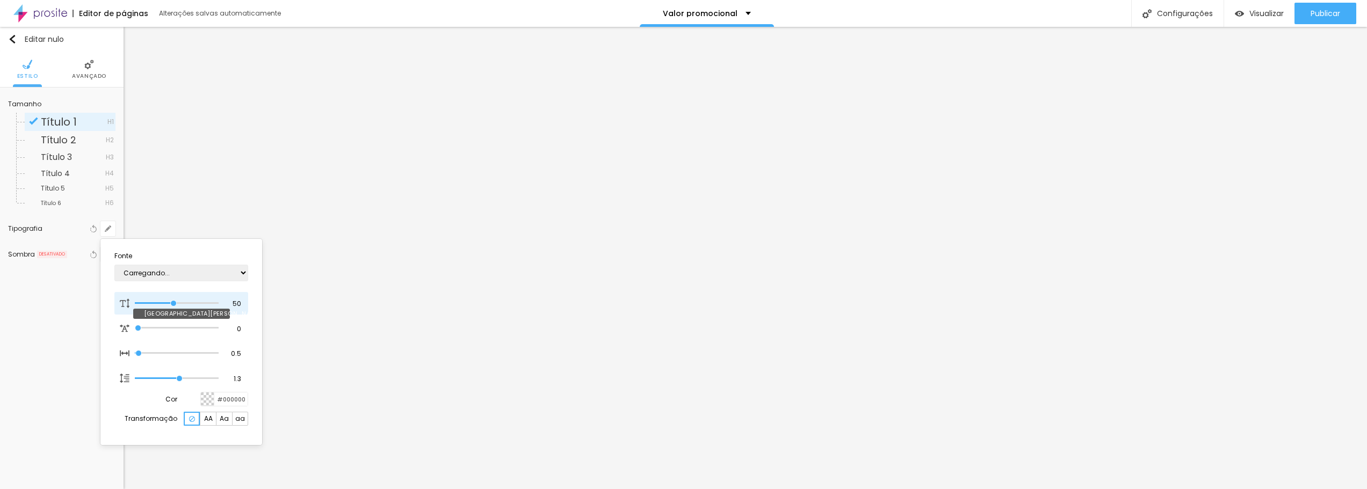
type input "1"
click at [164, 301] on div at bounding box center [177, 303] width 84 height 11
type input "46"
type input "1"
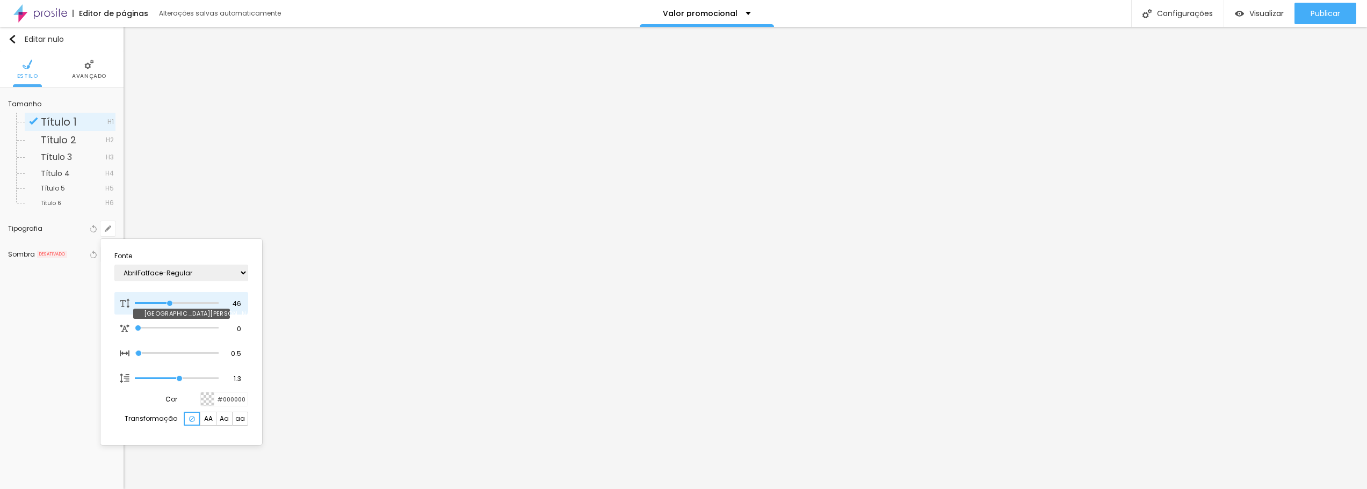
type input "33"
type input "1"
type input "29"
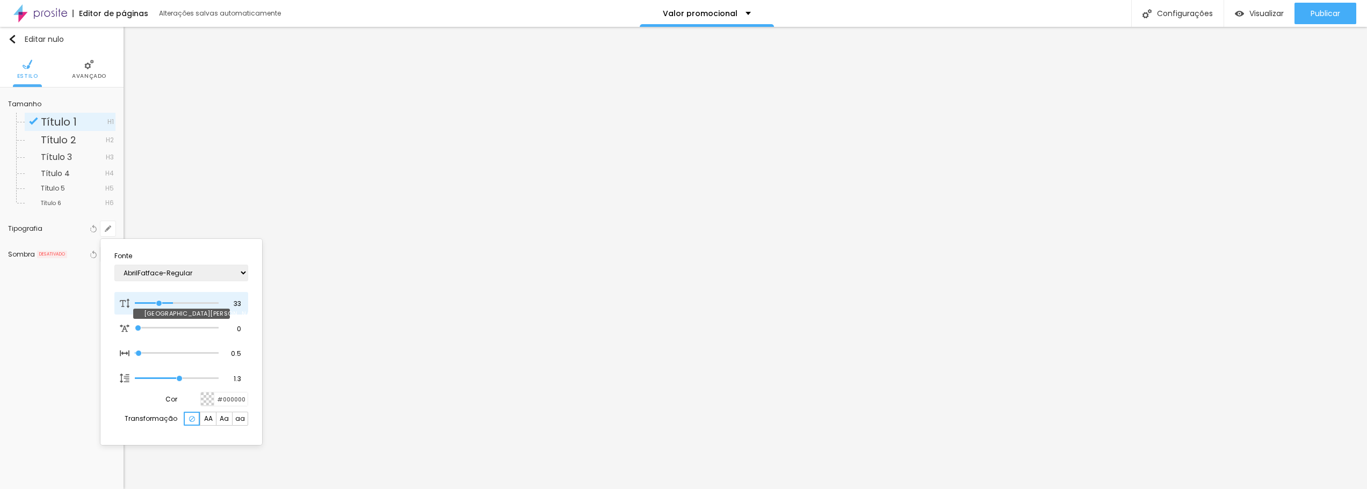
type input "1"
type input "28"
type input "1"
type input "27"
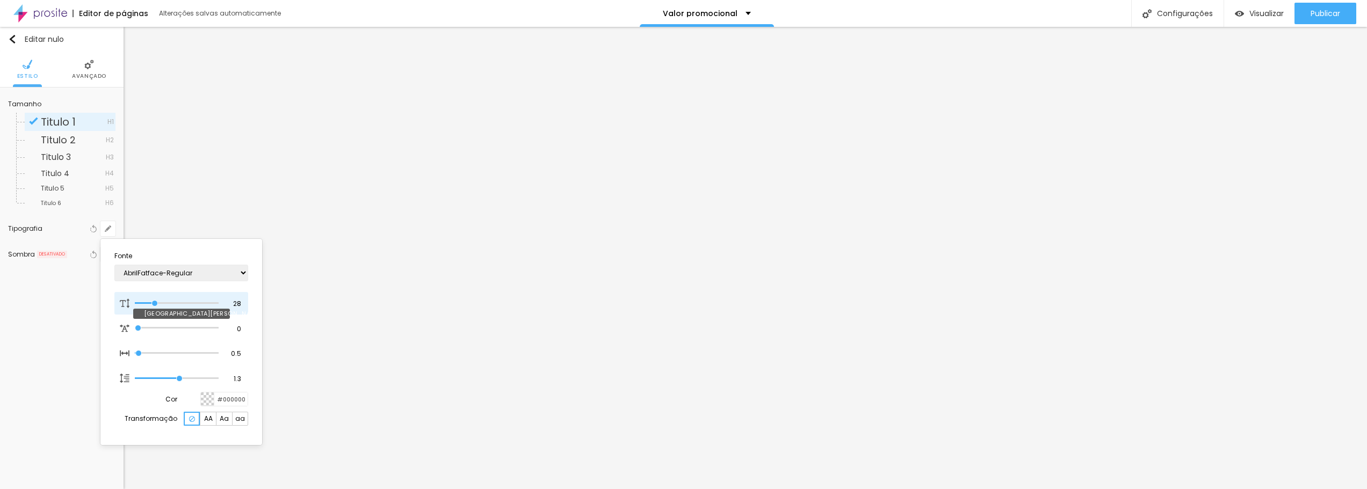
type input "27"
type input "1"
type input "28"
type input "1"
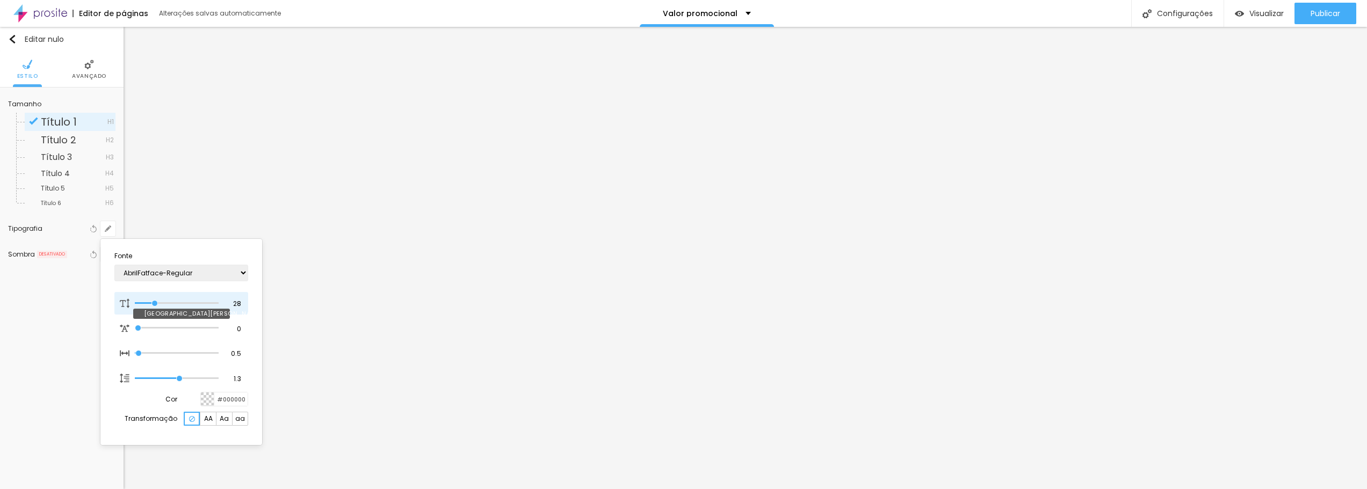
type input "29"
type input "1"
drag, startPoint x: 171, startPoint y: 300, endPoint x: 156, endPoint y: 300, distance: 15.6
type input "29"
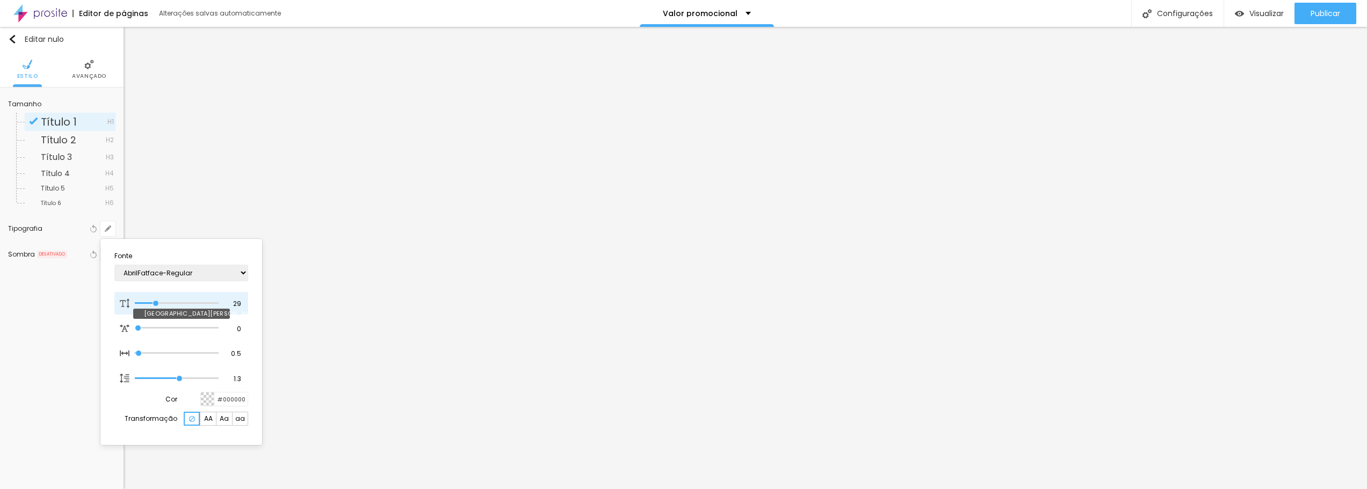
click at [156, 301] on input "range" at bounding box center [177, 303] width 84 height 5
type input "1"
click at [1326, 13] on div at bounding box center [683, 244] width 1367 height 489
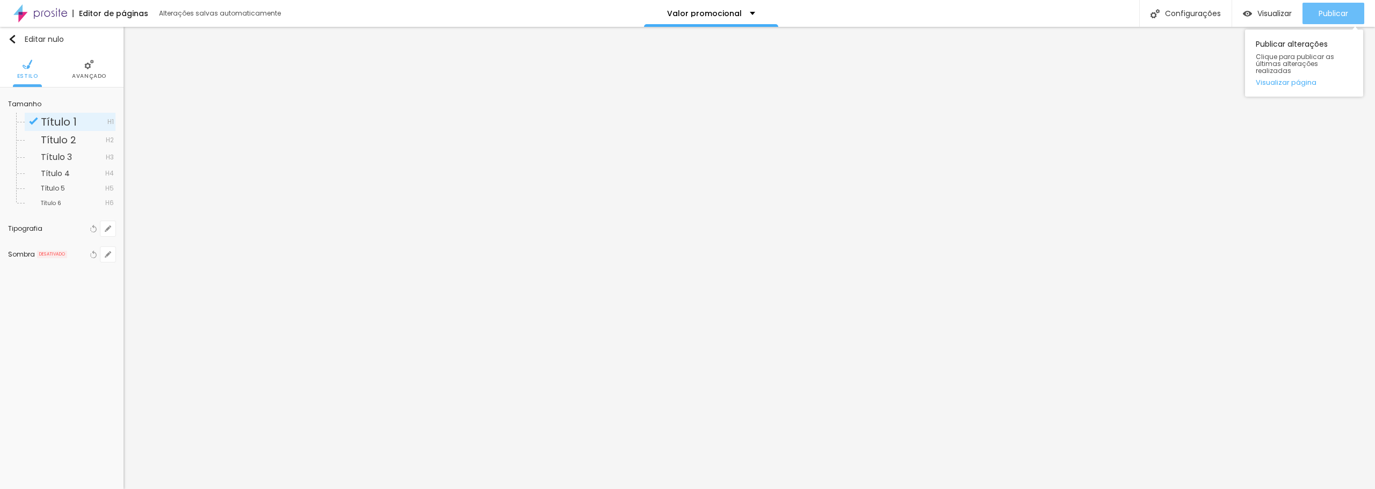
click at [1326, 9] on font "Publicar" at bounding box center [1334, 13] width 30 height 11
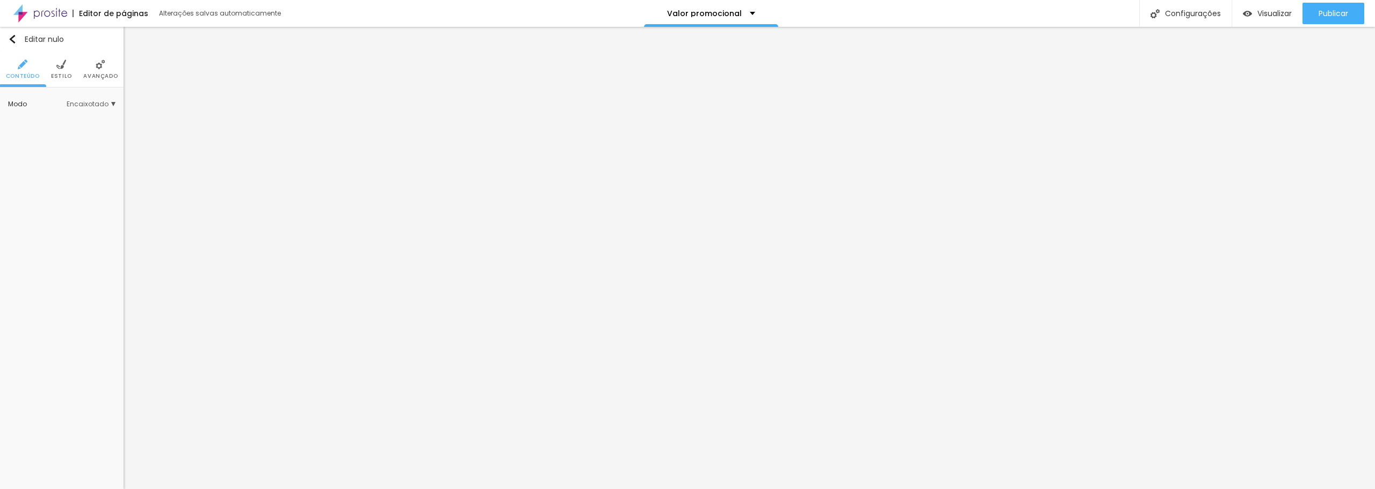
click at [59, 64] on img at bounding box center [61, 65] width 10 height 10
click at [63, 154] on font "Trocar imagem" at bounding box center [57, 152] width 52 height 9
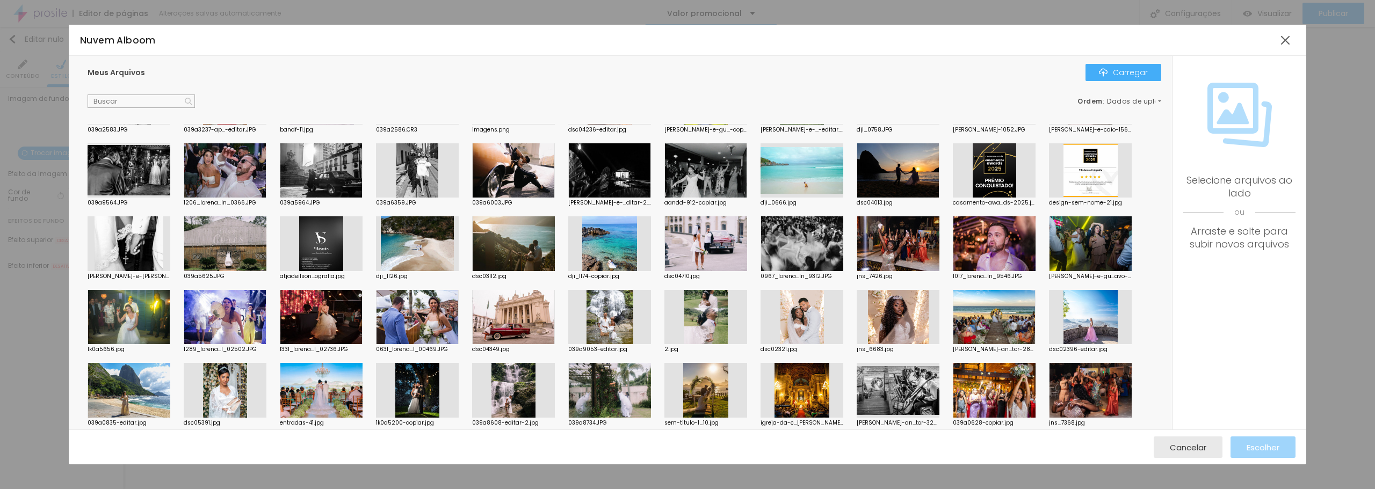
scroll to position [358, 0]
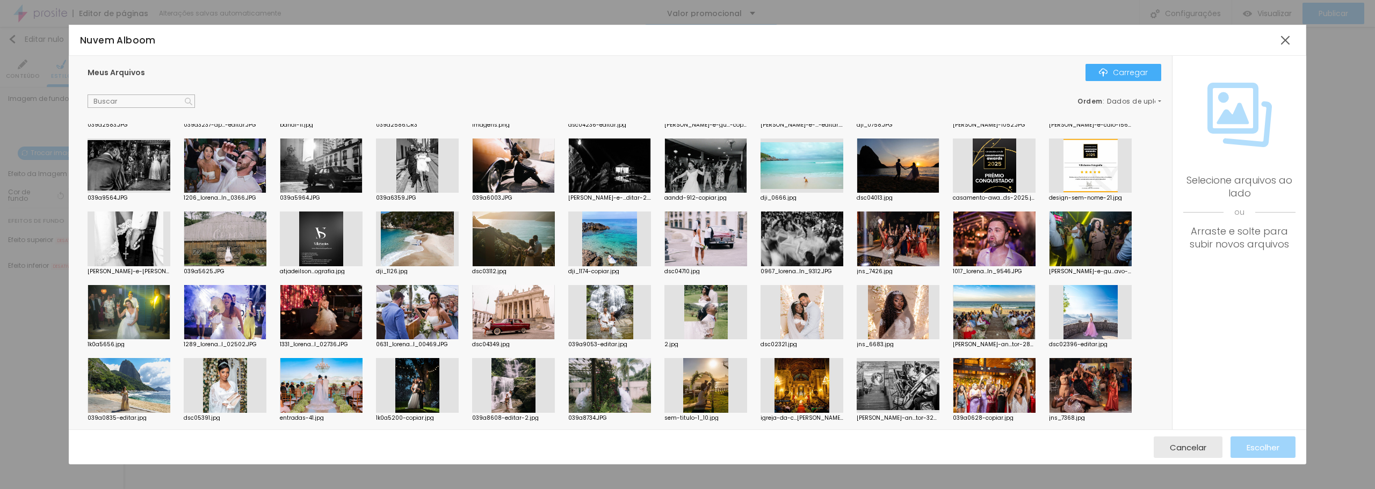
click at [712, 240] on div at bounding box center [705, 239] width 83 height 55
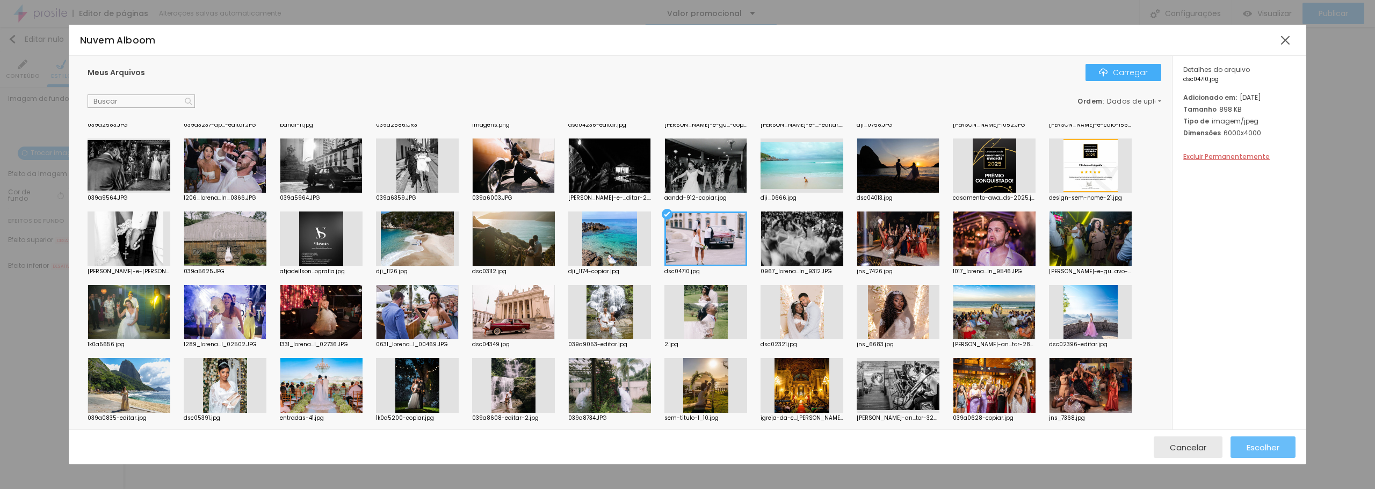
click at [1254, 448] on font "Escolher" at bounding box center [1263, 447] width 33 height 11
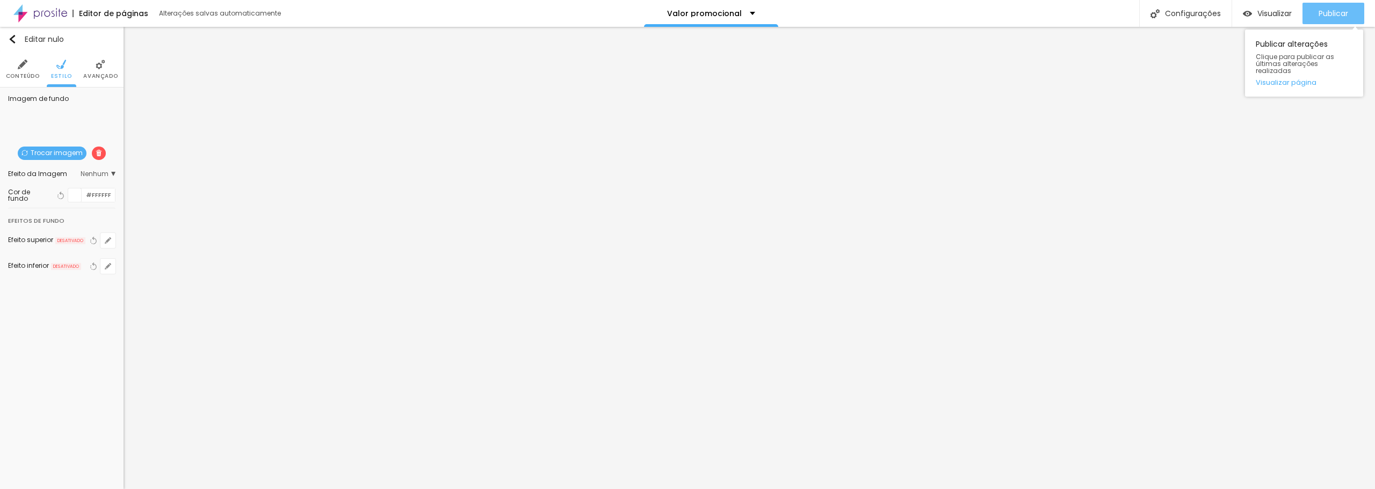
click at [1330, 16] on font "Publicar" at bounding box center [1334, 13] width 30 height 11
click at [1343, 9] on font "Publicar" at bounding box center [1334, 13] width 30 height 11
